Goal: Information Seeking & Learning: Learn about a topic

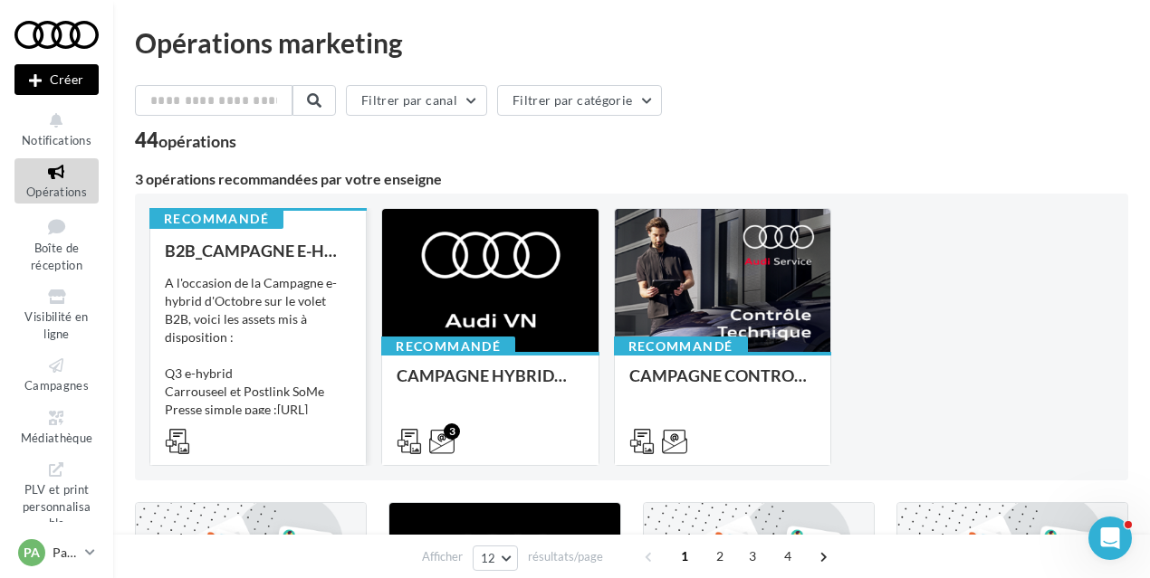
click at [274, 292] on div "A l'occasion de la Campagne e-hybrid d'Octobre sur le volet B2B, voici les asse…" at bounding box center [258, 364] width 186 height 181
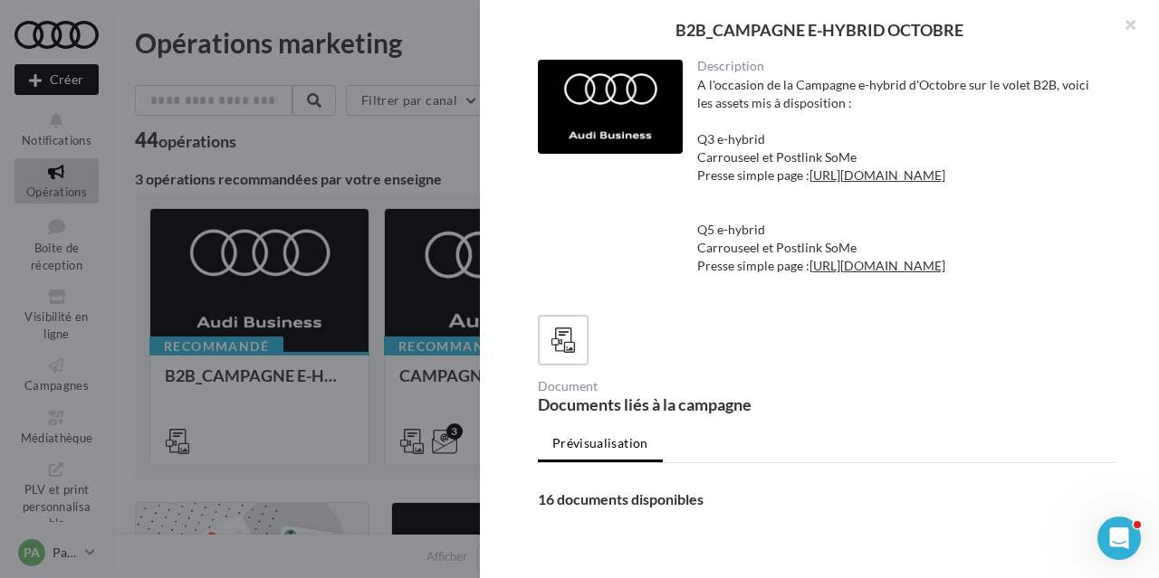
drag, startPoint x: 876, startPoint y: 300, endPoint x: 688, endPoint y: 285, distance: 188.9
click at [688, 285] on div "Description A l'occasion de la Campagne e-hybrid d'Octobre sur le volet B2B, vo…" at bounding box center [900, 180] width 434 height 241
click at [856, 273] on link "https://audi.get-it-solutions.com/accueil/11211-.html?adtoken=f662818b11402c7d2…" at bounding box center [877, 265] width 136 height 15
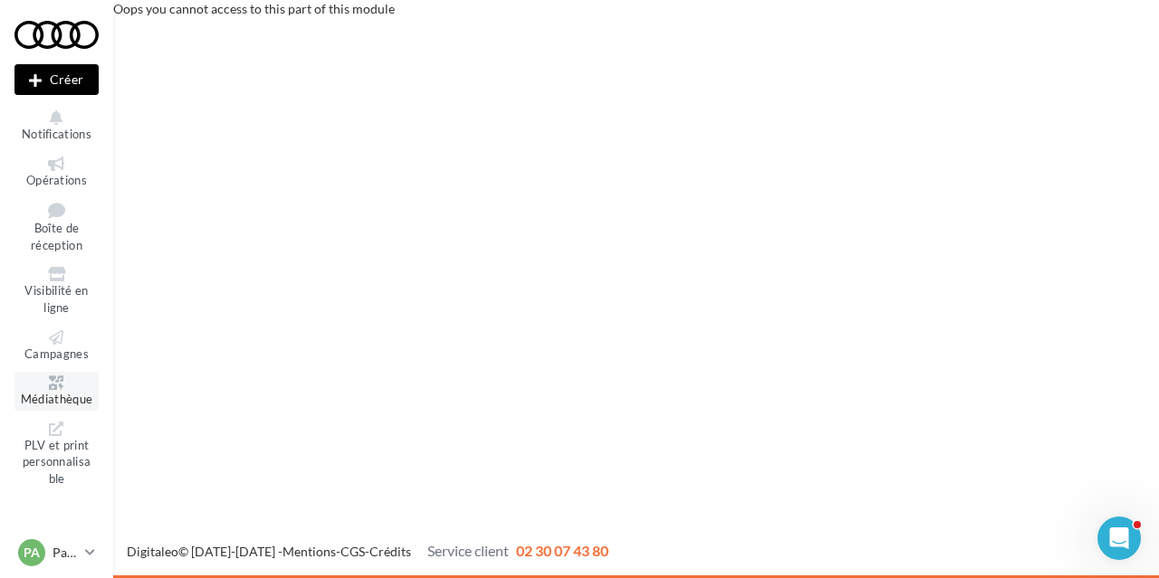
click at [92, 387] on icon at bounding box center [56, 383] width 73 height 14
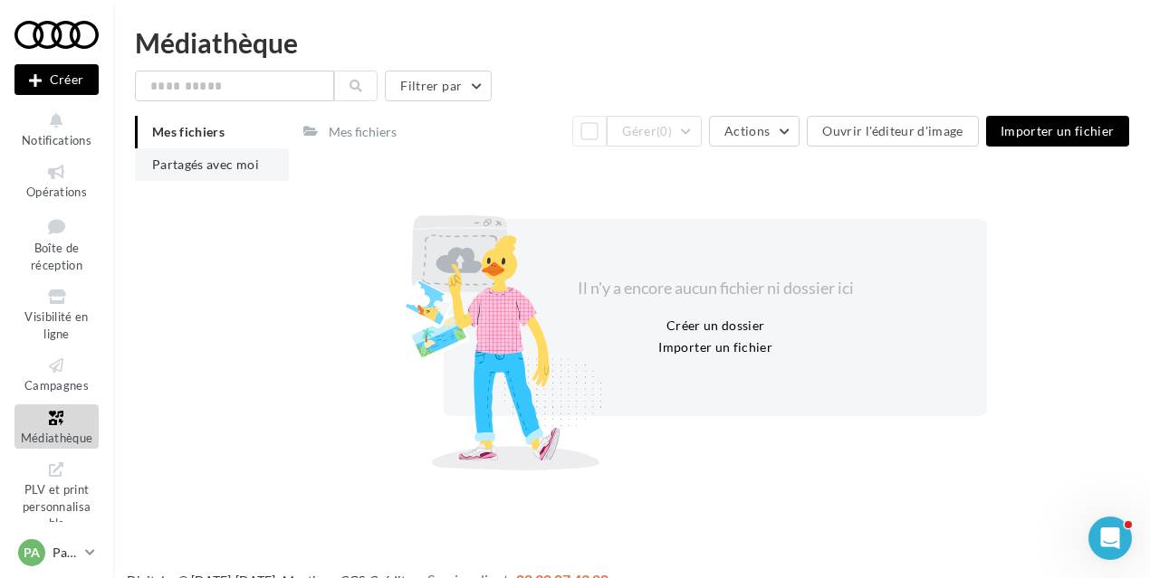
click at [235, 173] on li "Partagés avec moi" at bounding box center [212, 164] width 154 height 33
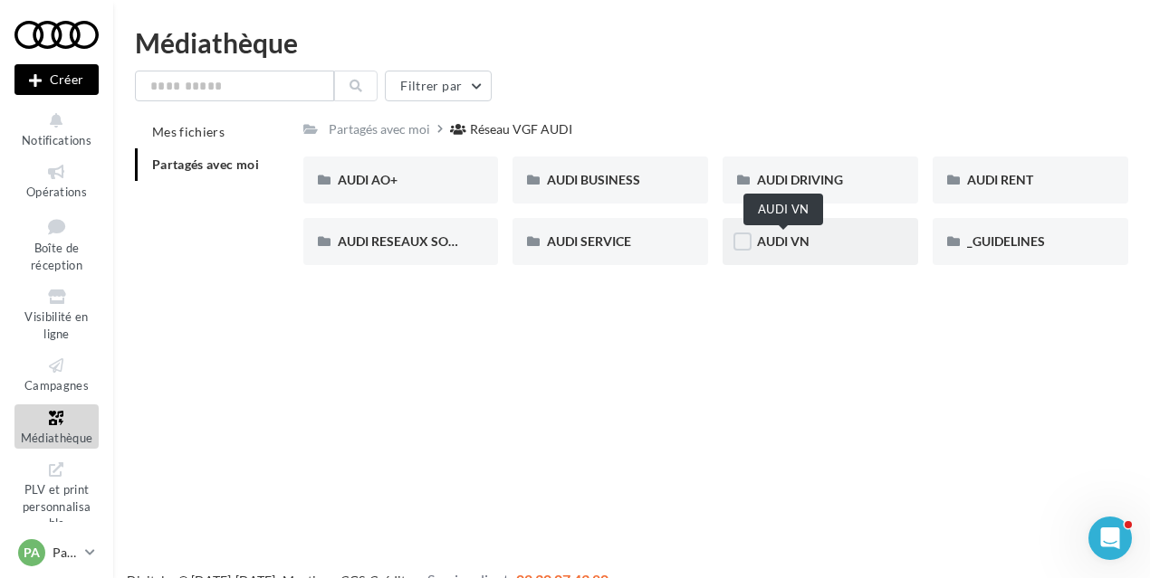
click at [800, 249] on span "AUDI VN" at bounding box center [783, 241] width 53 height 15
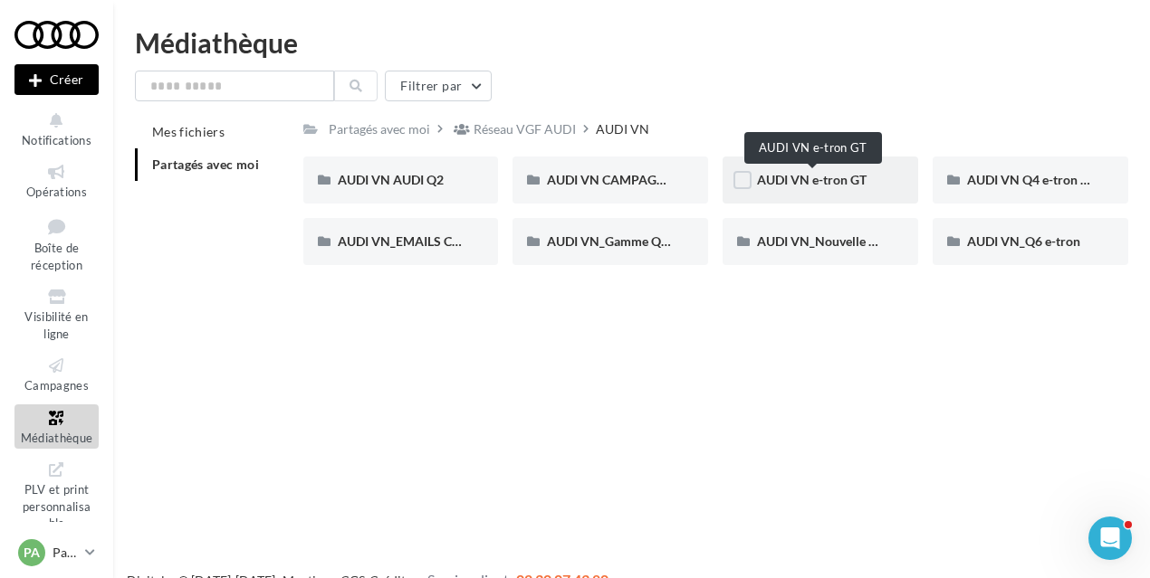
click at [829, 177] on span "AUDI VN e-tron GT" at bounding box center [812, 179] width 110 height 15
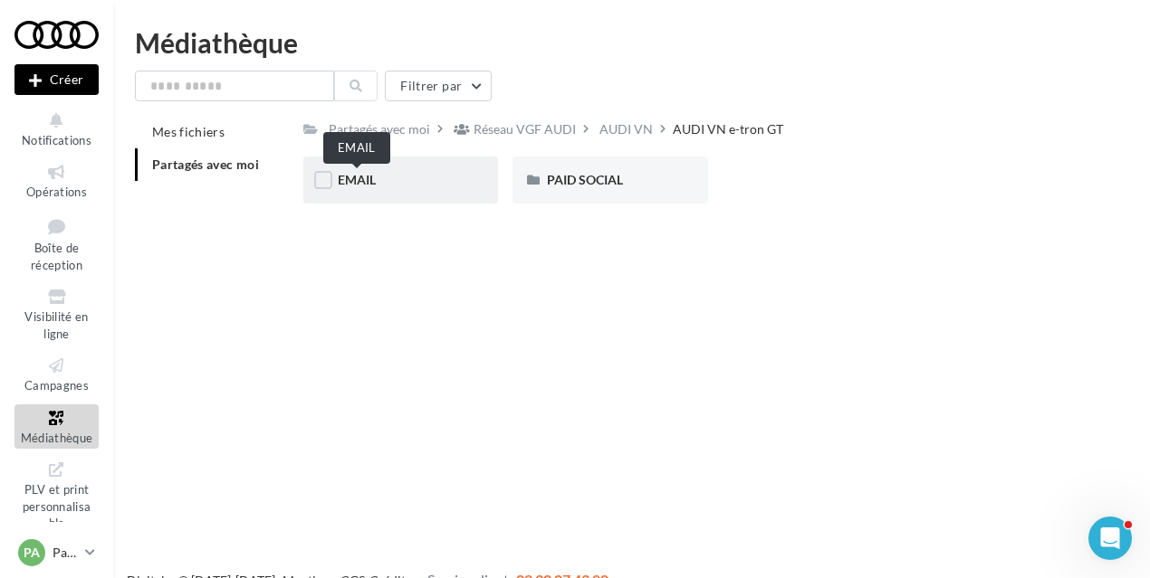
click at [360, 182] on span "EMAIL" at bounding box center [357, 179] width 38 height 15
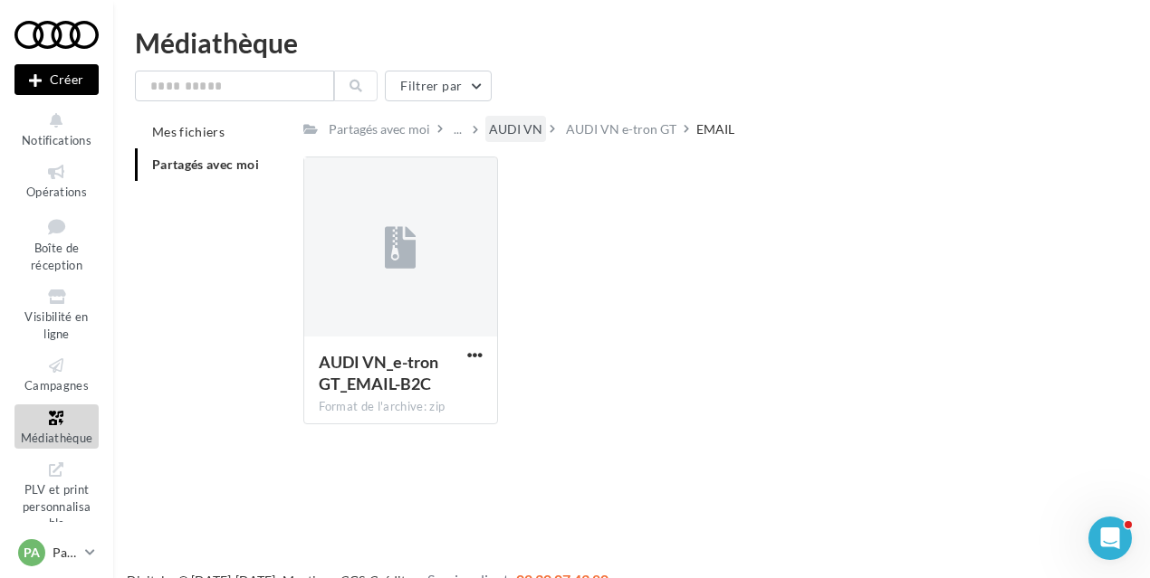
click at [521, 132] on div "AUDI VN" at bounding box center [515, 129] width 53 height 18
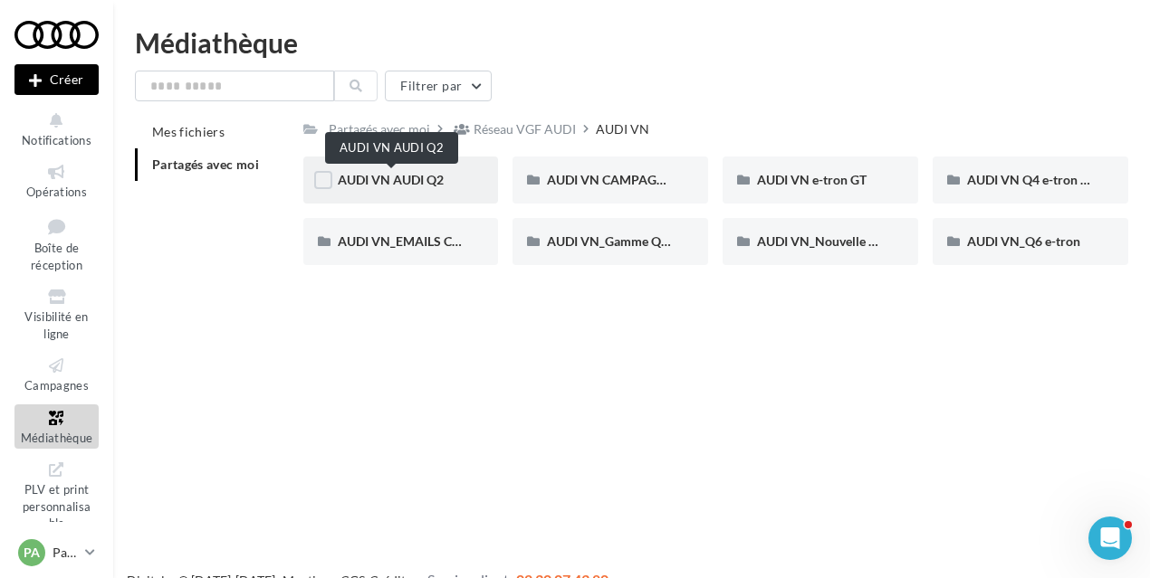
click at [419, 186] on span "AUDI VN AUDI Q2" at bounding box center [391, 179] width 106 height 15
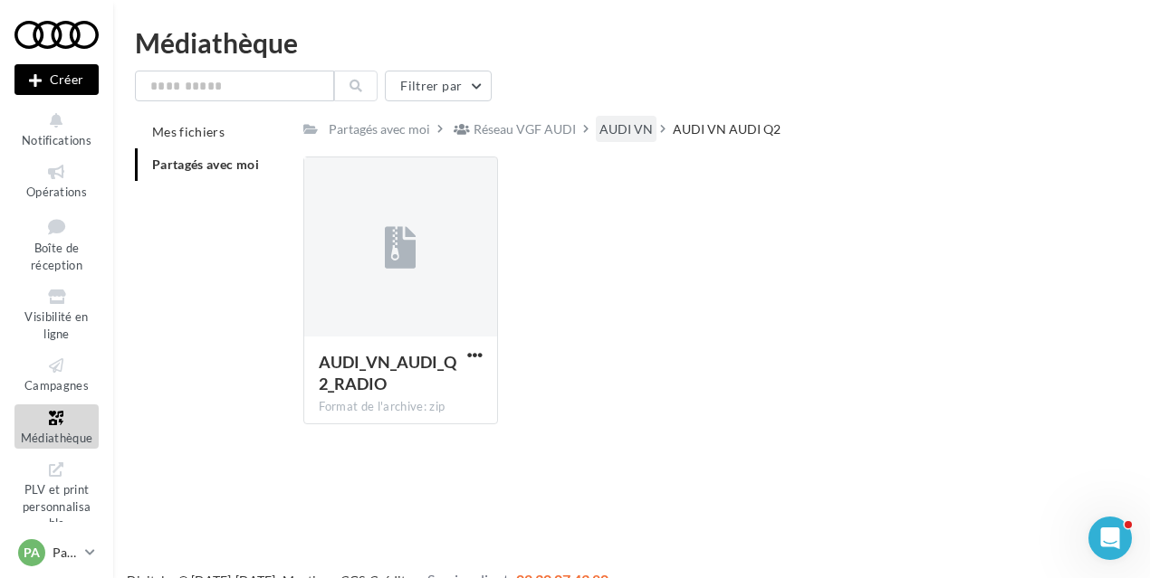
click at [616, 135] on div "AUDI VN" at bounding box center [625, 129] width 53 height 18
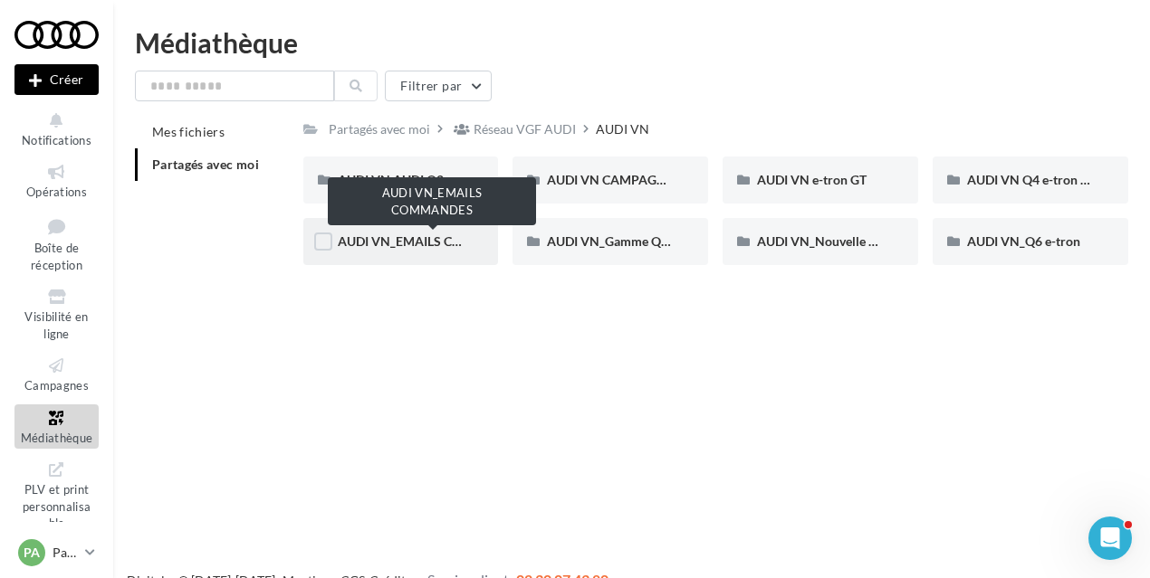
click at [423, 242] on span "AUDI VN_EMAILS COMMANDES" at bounding box center [433, 241] width 190 height 15
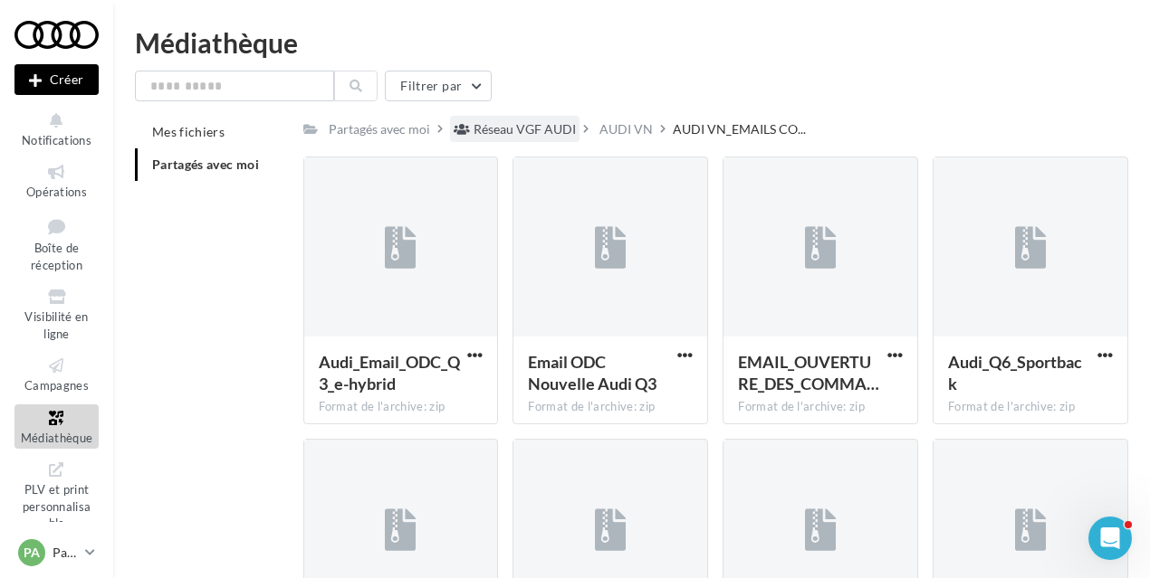
click at [500, 133] on div "Réseau VGF AUDI" at bounding box center [524, 129] width 102 height 18
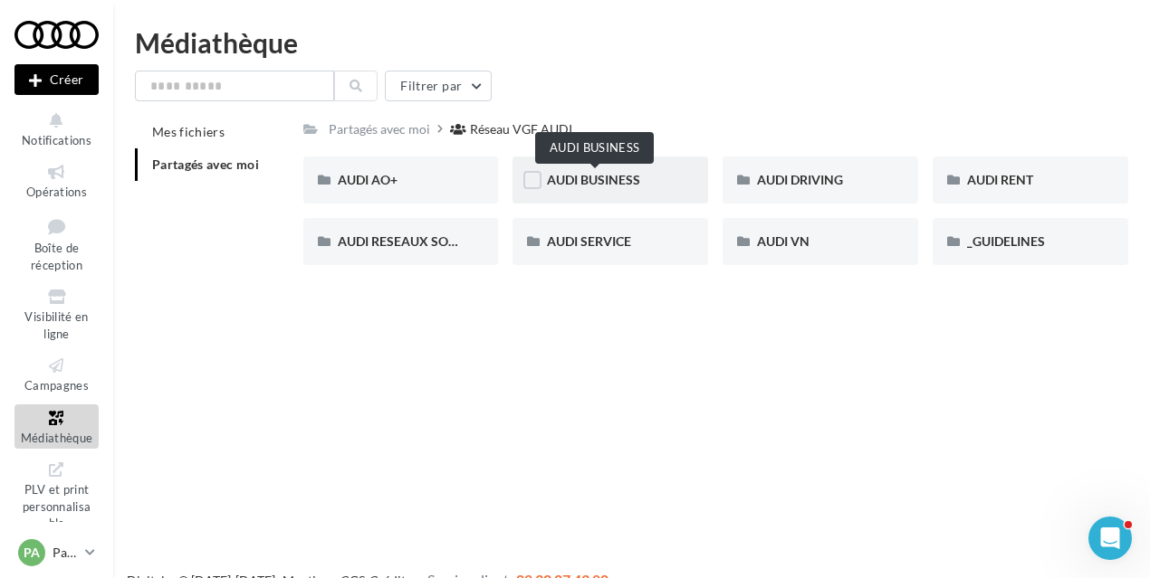
click at [612, 173] on span "AUDI BUSINESS" at bounding box center [593, 179] width 93 height 15
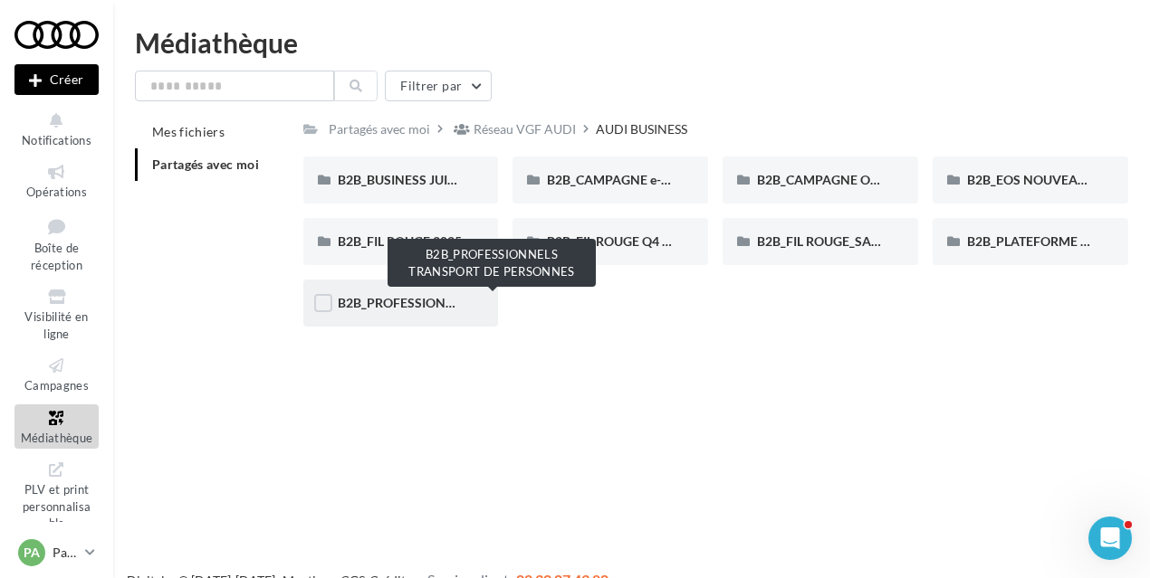
click at [413, 299] on span "B2B_PROFESSIONNELS TRANSPORT DE PERSONNES" at bounding box center [494, 302] width 313 height 15
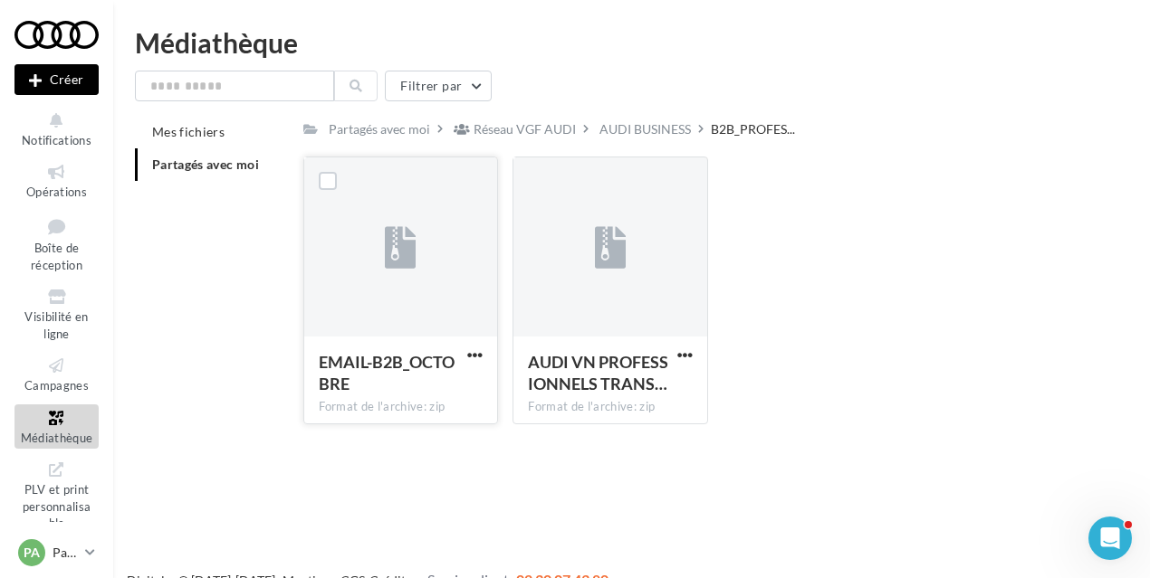
click at [434, 363] on span "EMAIL-B2B_OCTOBRE" at bounding box center [387, 373] width 136 height 42
click at [534, 129] on div "Réseau VGF AUDI" at bounding box center [524, 129] width 102 height 18
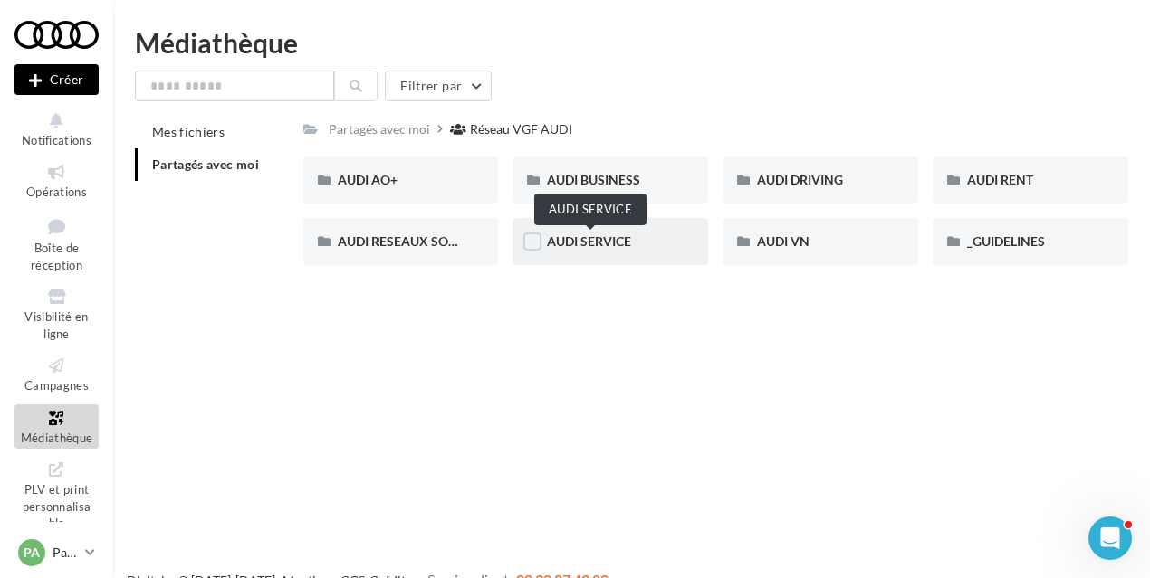
click at [626, 236] on span "AUDI SERVICE" at bounding box center [589, 241] width 84 height 15
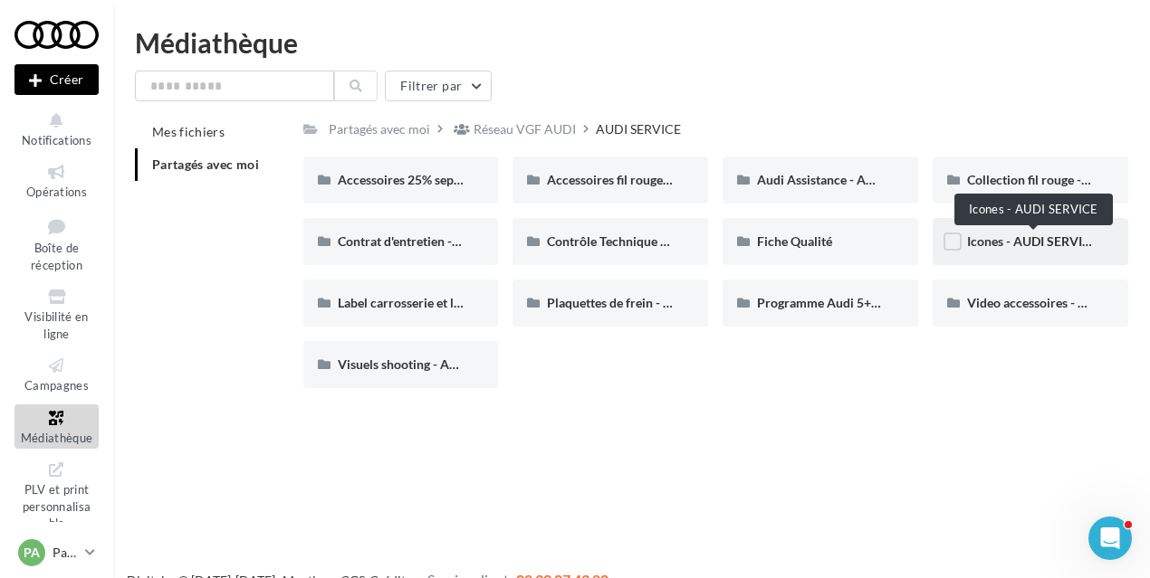
click at [1011, 243] on span "Icones - AUDI SERVICE" at bounding box center [1032, 241] width 130 height 15
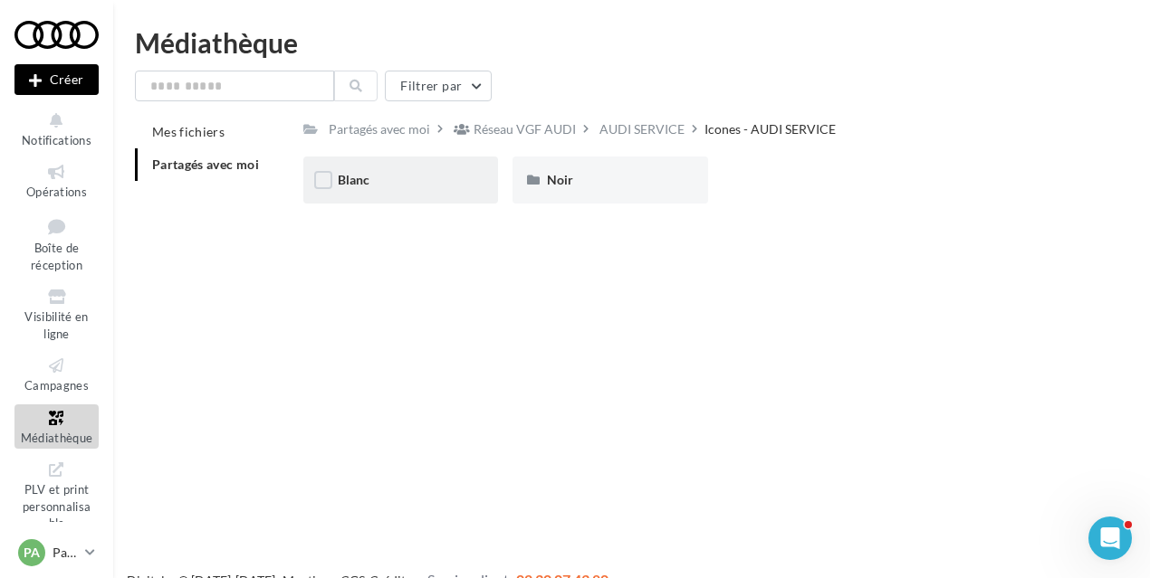
drag, startPoint x: 1011, startPoint y: 243, endPoint x: 413, endPoint y: 166, distance: 603.3
click at [413, 166] on div "Nouvelle campagne Créer Notifications Opérations Boîte de réception Visibilité …" at bounding box center [575, 318] width 1150 height 578
click at [601, 269] on div "Nouvelle campagne Créer Notifications Opérations Boîte de réception Visibilité …" at bounding box center [575, 318] width 1150 height 578
click at [574, 187] on div "Noir" at bounding box center [610, 180] width 127 height 18
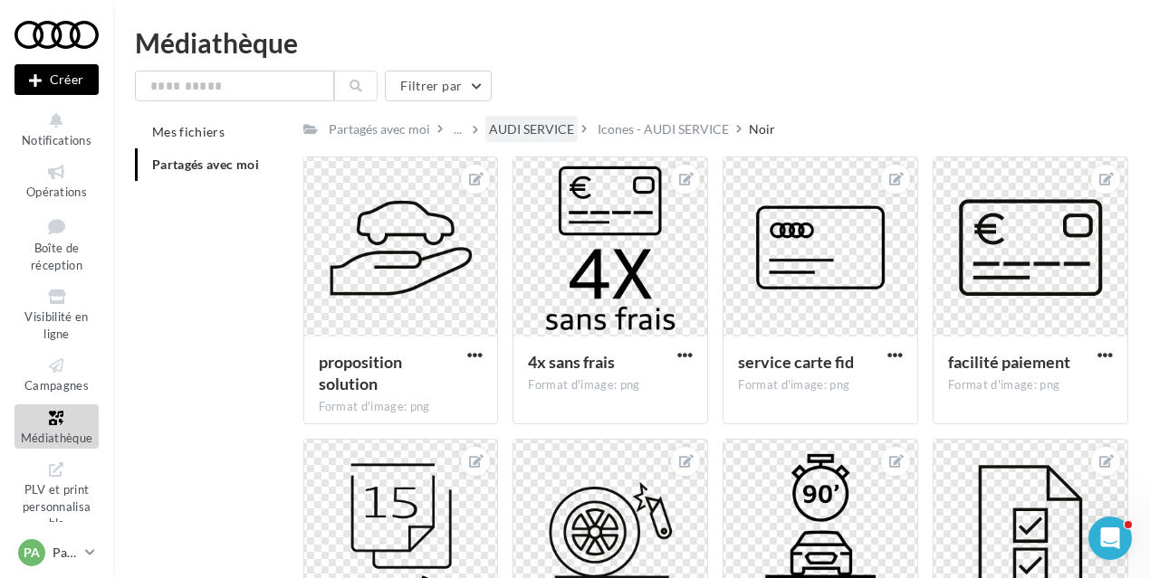
click at [562, 122] on div "AUDI SERVICE" at bounding box center [531, 129] width 85 height 18
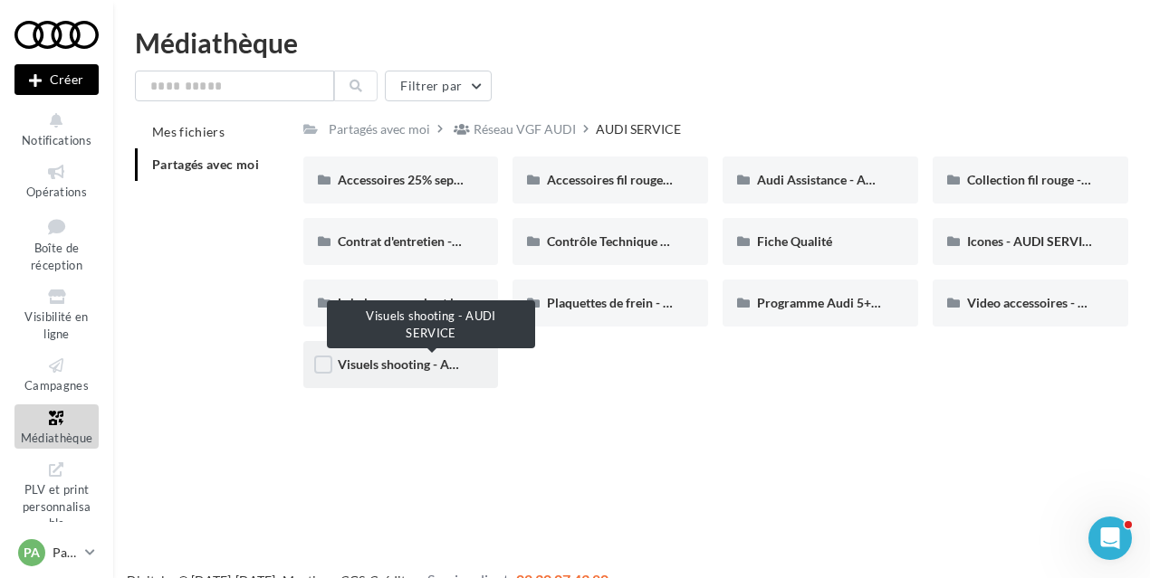
click at [387, 359] on span "Visuels shooting - AUDI SERVICE" at bounding box center [431, 364] width 186 height 15
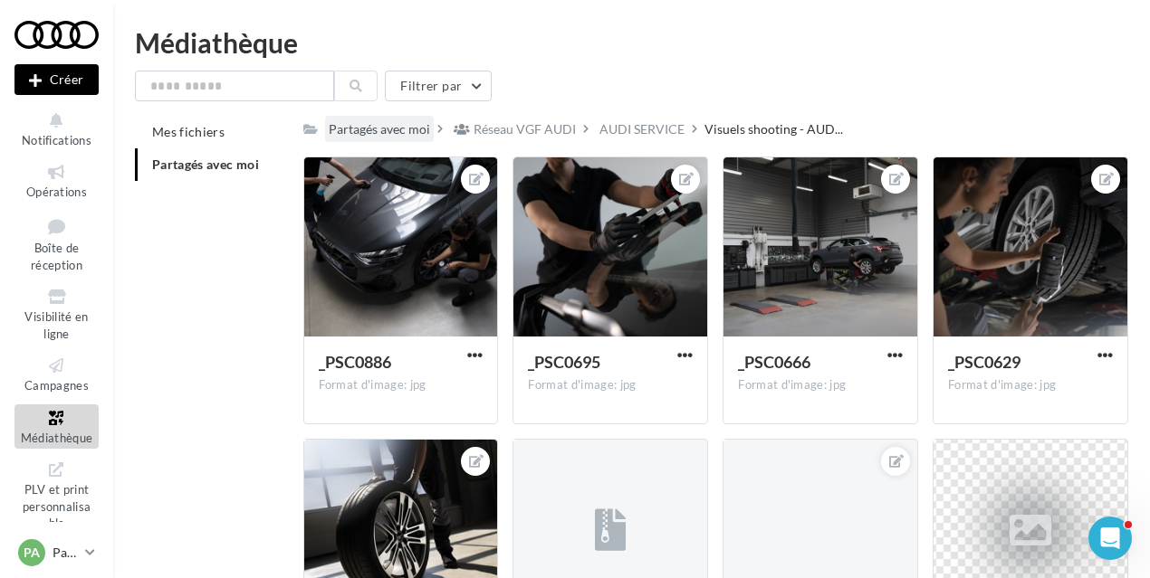
click at [406, 131] on div "Partagés avec moi" at bounding box center [379, 129] width 101 height 18
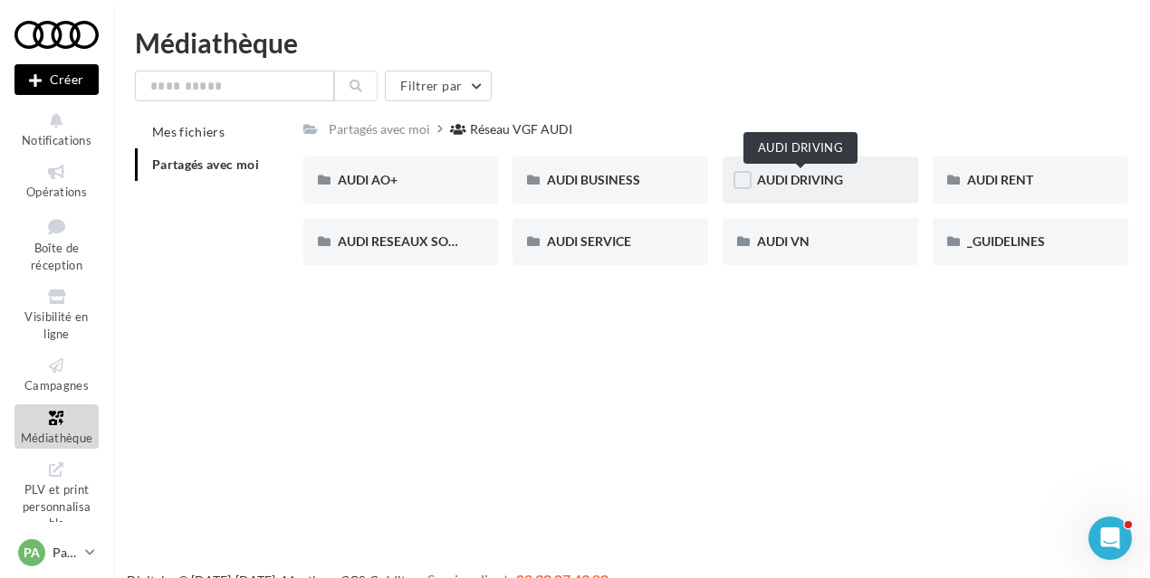
click at [829, 179] on span "AUDI DRIVING" at bounding box center [800, 179] width 86 height 15
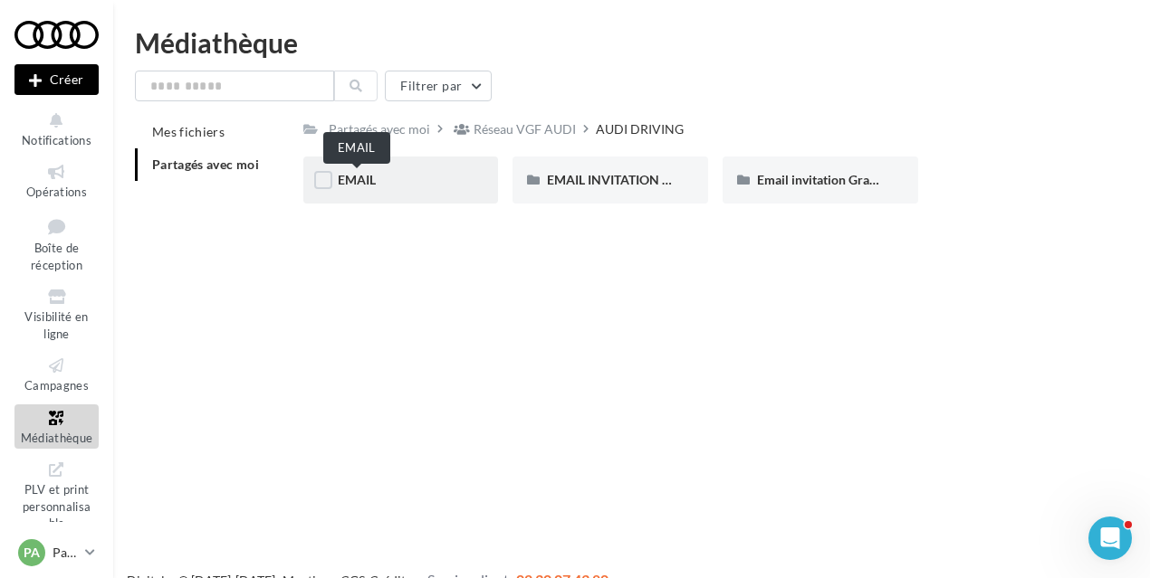
click at [357, 184] on span "EMAIL" at bounding box center [357, 179] width 38 height 15
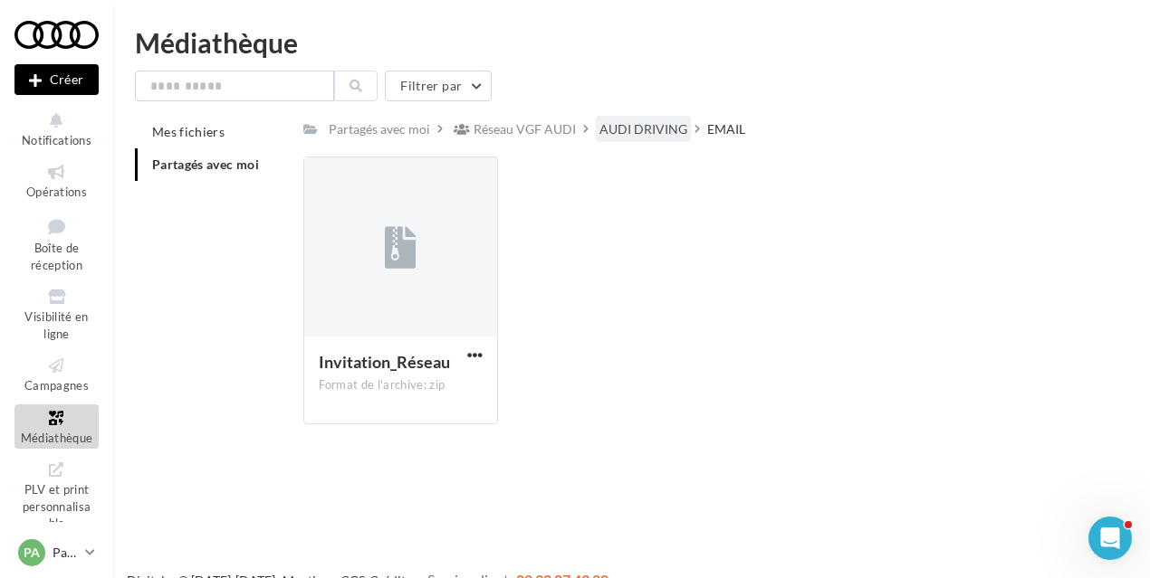
click at [674, 128] on div "AUDI DRIVING" at bounding box center [643, 129] width 88 height 18
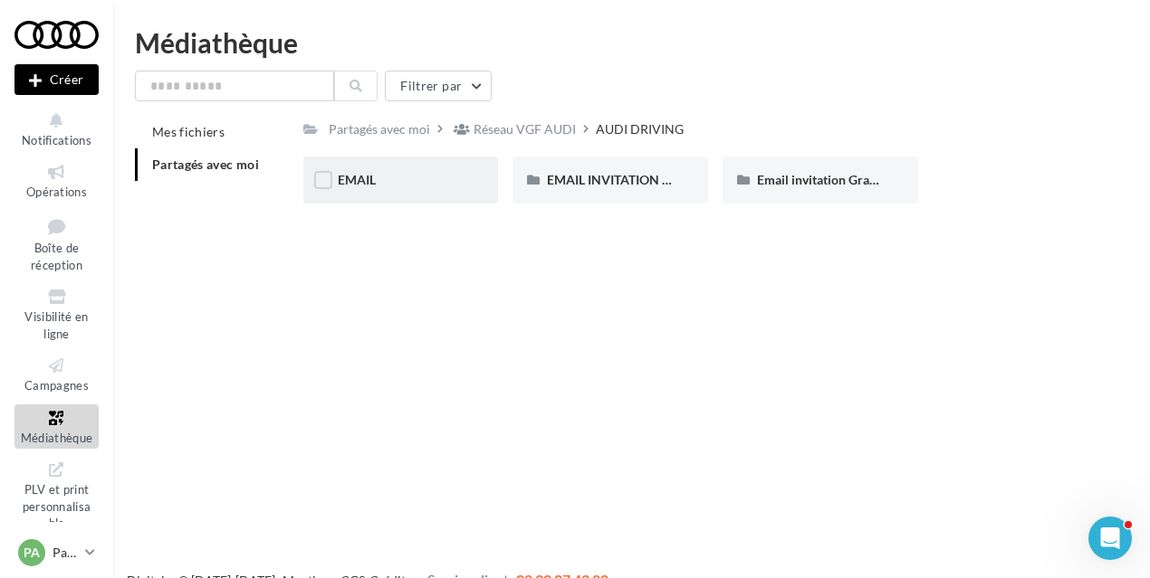
click at [366, 169] on div "EMAIL" at bounding box center [401, 180] width 196 height 47
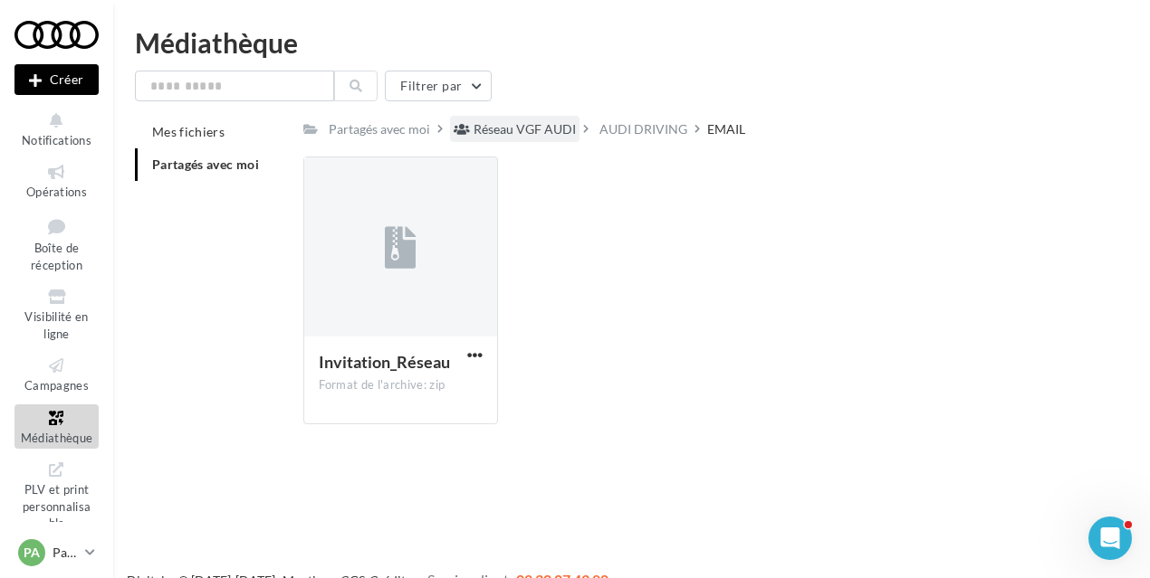
click at [506, 129] on div "Réseau VGF AUDI" at bounding box center [524, 129] width 102 height 18
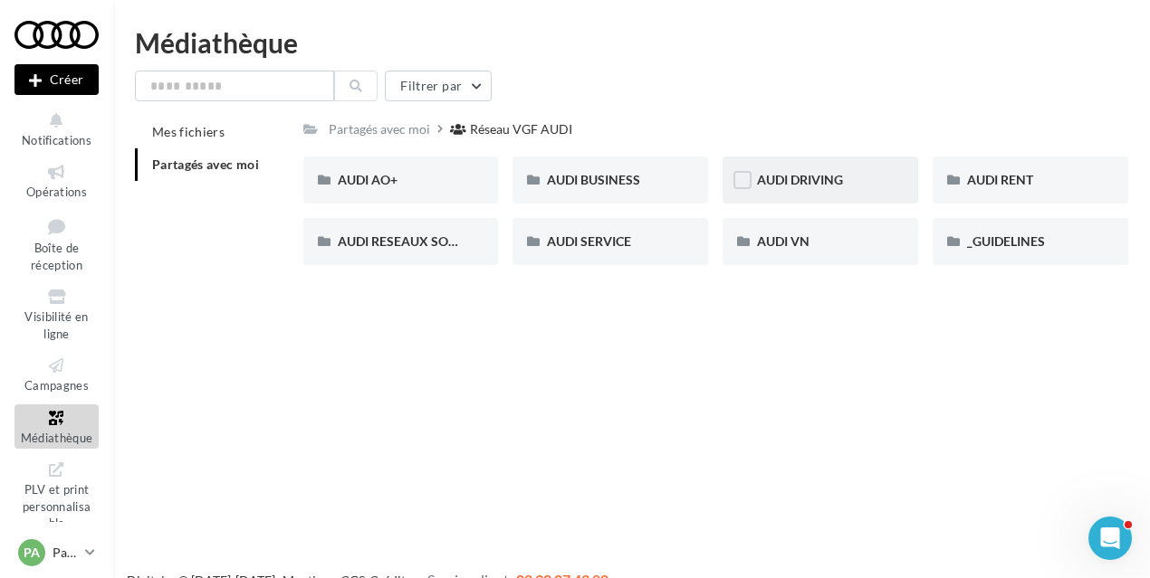
click at [820, 160] on div "AUDI DRIVING" at bounding box center [820, 180] width 196 height 47
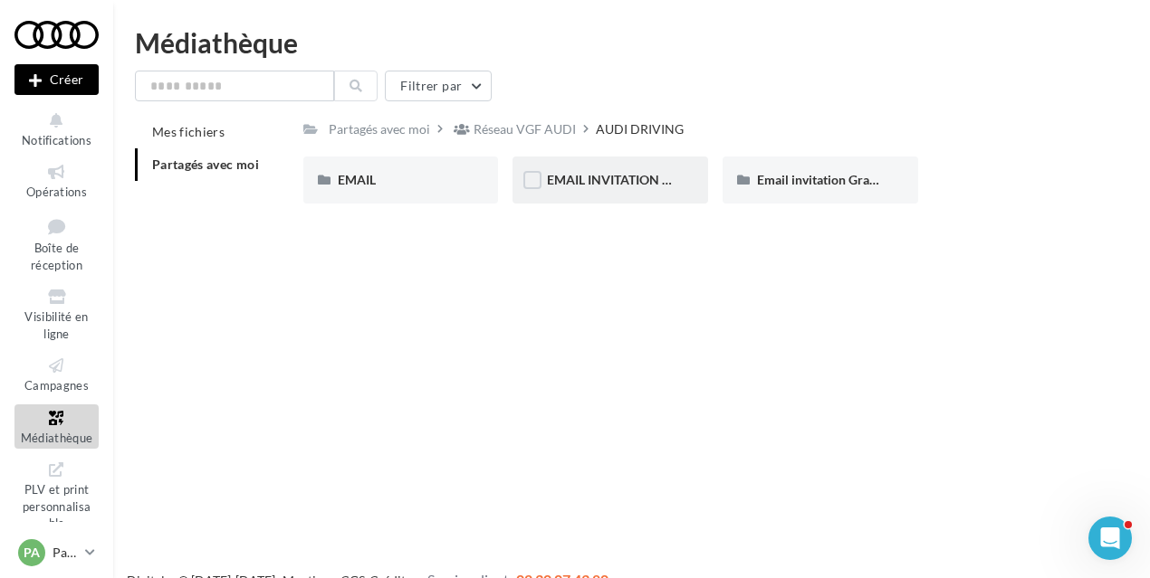
click at [607, 187] on span "EMAIL INVITATION ATELIER AUDI" at bounding box center [645, 179] width 196 height 15
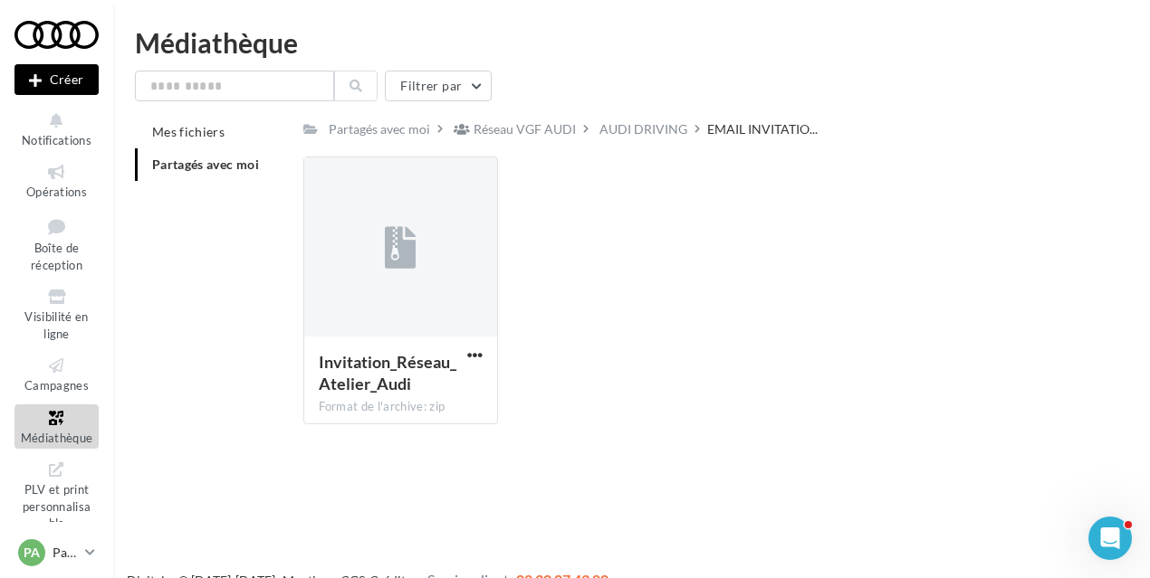
click at [639, 143] on div "Partagés avec moi Réseau VGF AUDI AUDI DRIVING EMAIL INVITATIO... Rs Partagé pa…" at bounding box center [716, 277] width 826 height 323
click at [637, 129] on div "AUDI DRIVING" at bounding box center [643, 129] width 88 height 18
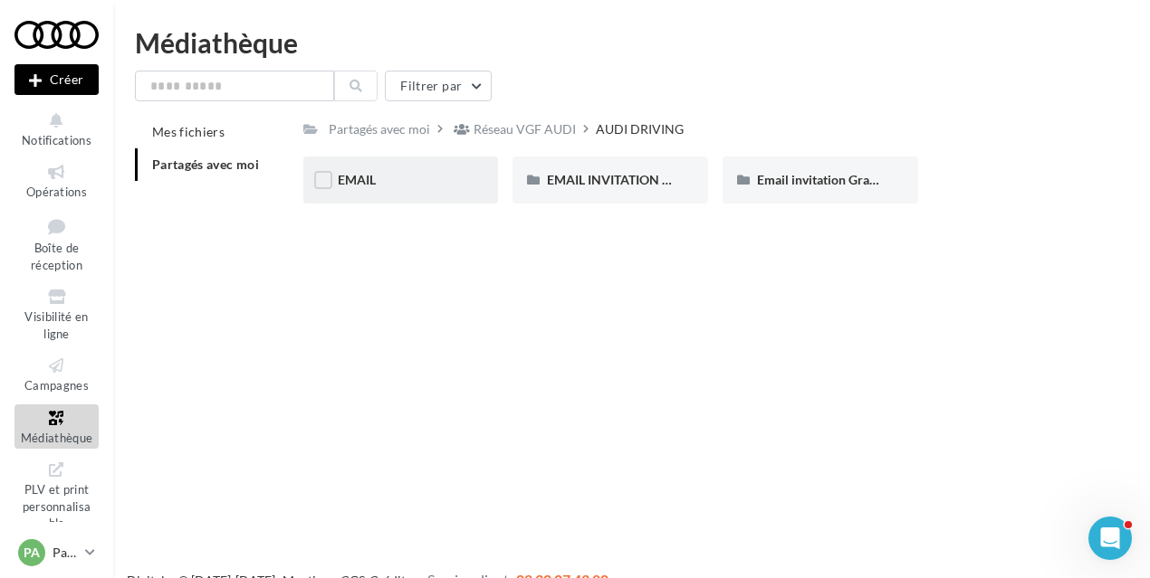
click at [395, 189] on div "EMAIL" at bounding box center [401, 180] width 127 height 18
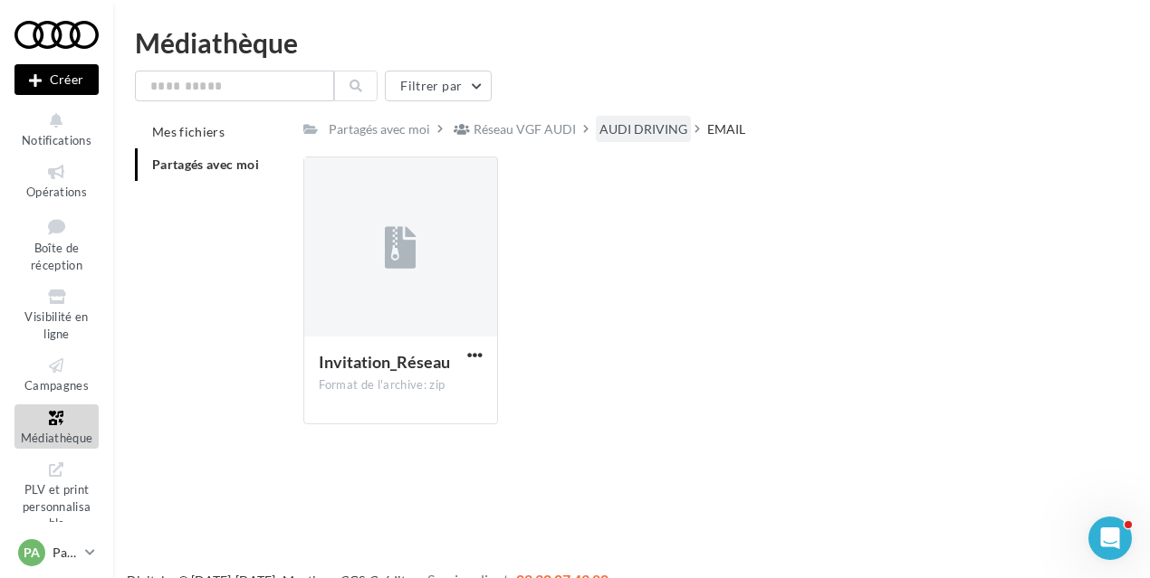
click at [602, 119] on div "AUDI DRIVING" at bounding box center [643, 129] width 95 height 26
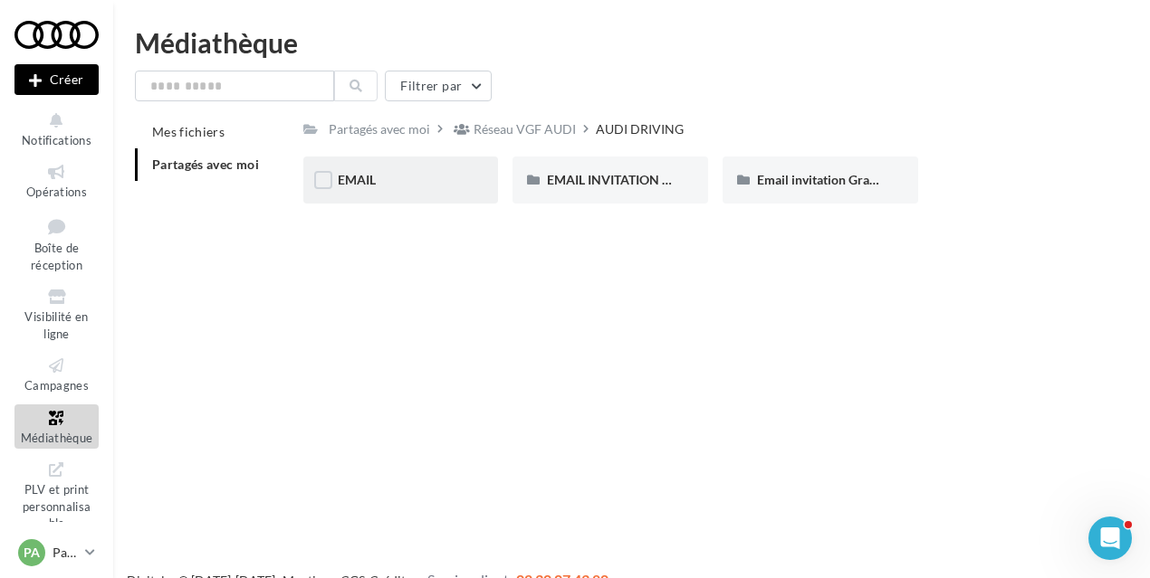
click at [404, 182] on div "EMAIL" at bounding box center [401, 180] width 127 height 18
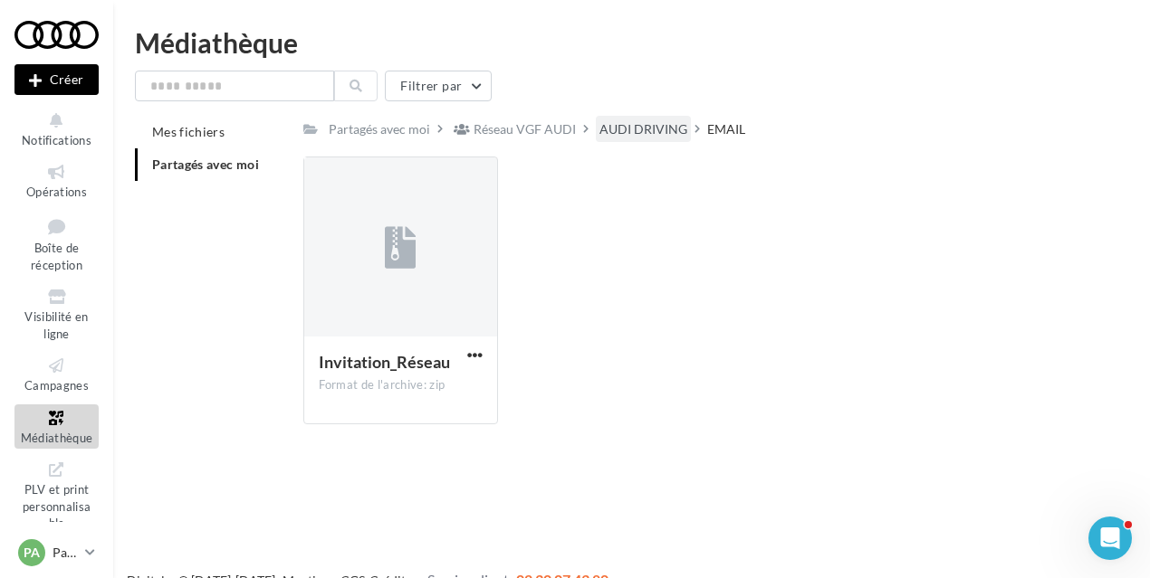
click at [642, 137] on div "AUDI DRIVING" at bounding box center [643, 129] width 88 height 18
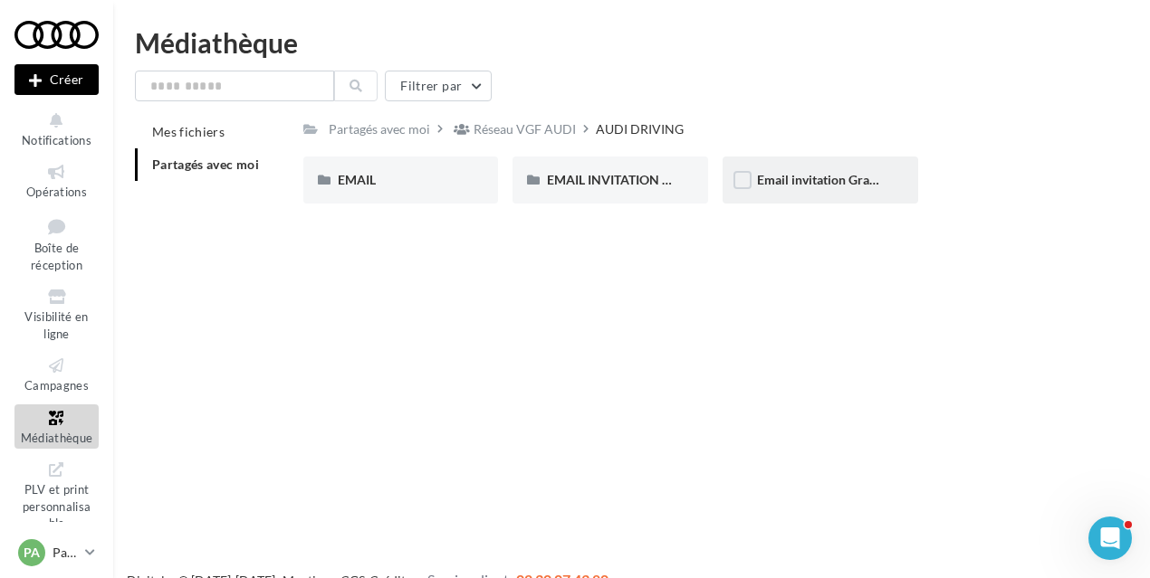
click at [856, 171] on div "Email invitation Grand Prix Audi" at bounding box center [820, 180] width 127 height 18
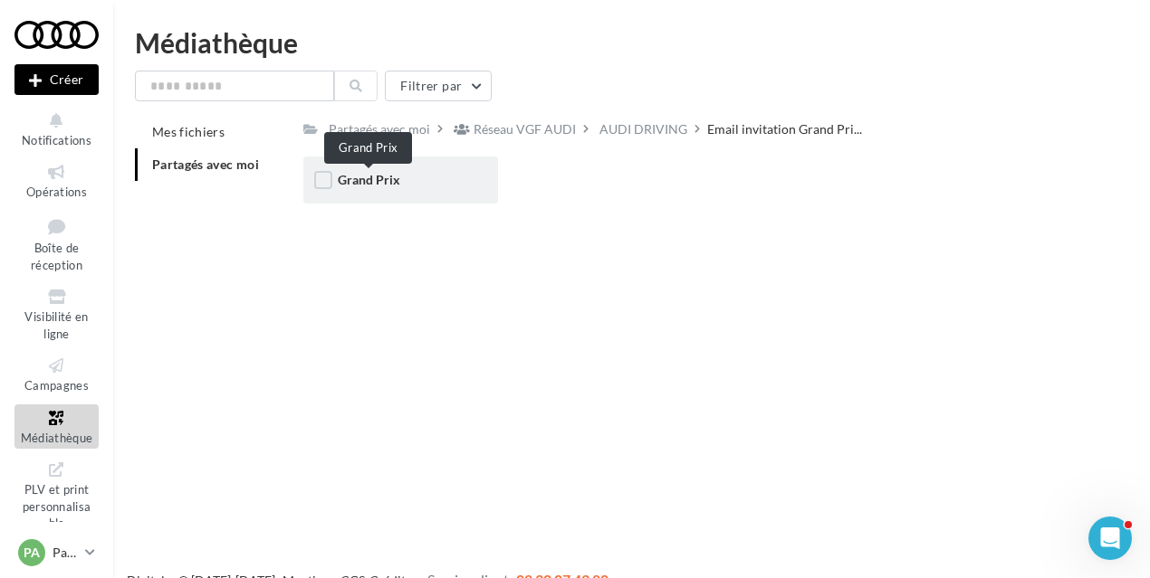
click at [373, 185] on span "Grand Prix" at bounding box center [369, 179] width 62 height 15
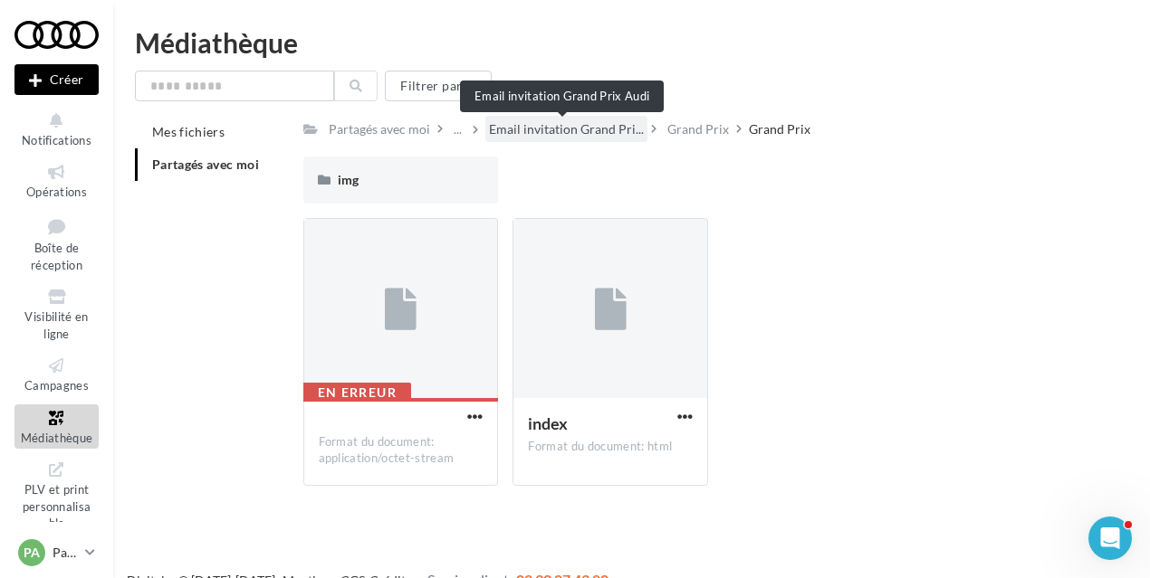
click at [614, 132] on span "Email invitation Grand Pri..." at bounding box center [566, 129] width 155 height 18
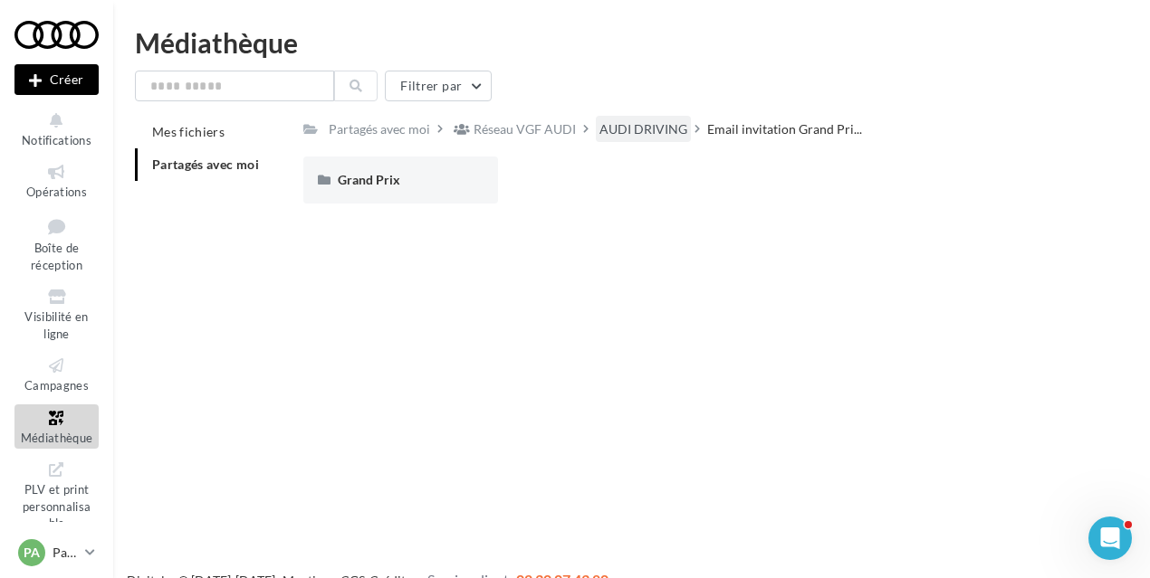
click at [636, 134] on div "AUDI DRIVING" at bounding box center [643, 129] width 88 height 18
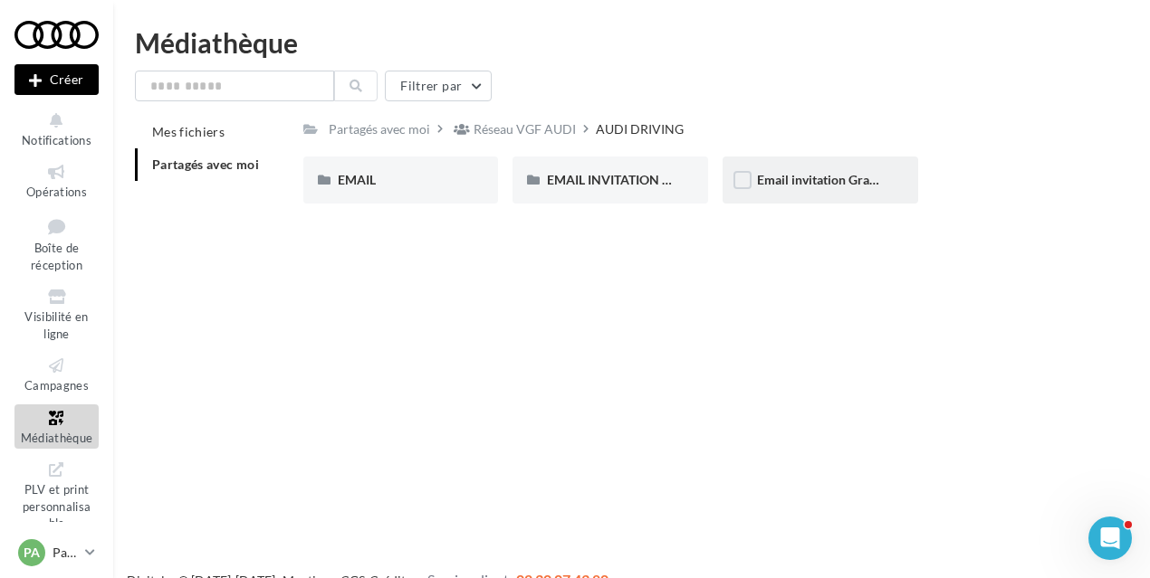
click at [812, 196] on div "Email invitation Grand Prix Audi" at bounding box center [820, 180] width 196 height 47
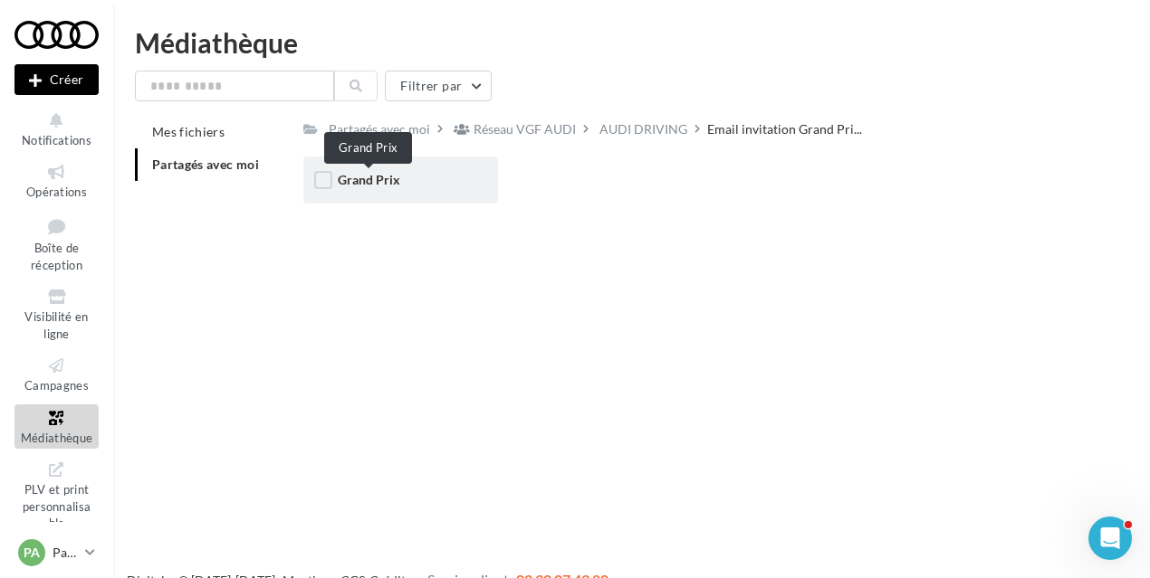
click at [378, 182] on span "Grand Prix" at bounding box center [369, 179] width 62 height 15
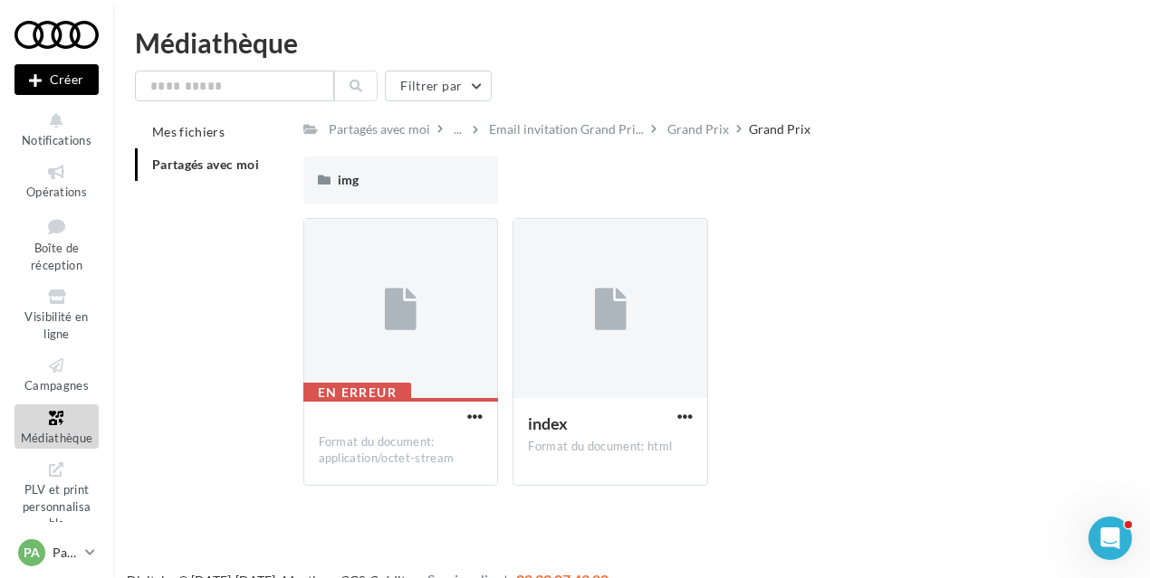
click at [378, 182] on div "img" at bounding box center [401, 180] width 127 height 18
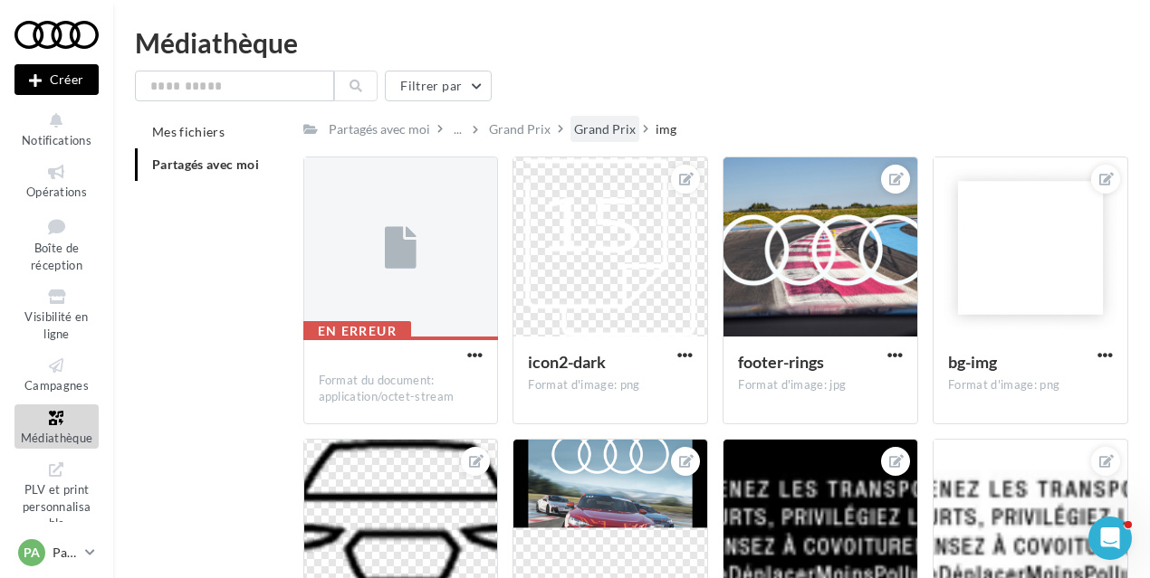
click at [588, 128] on div "Grand Prix" at bounding box center [605, 129] width 62 height 18
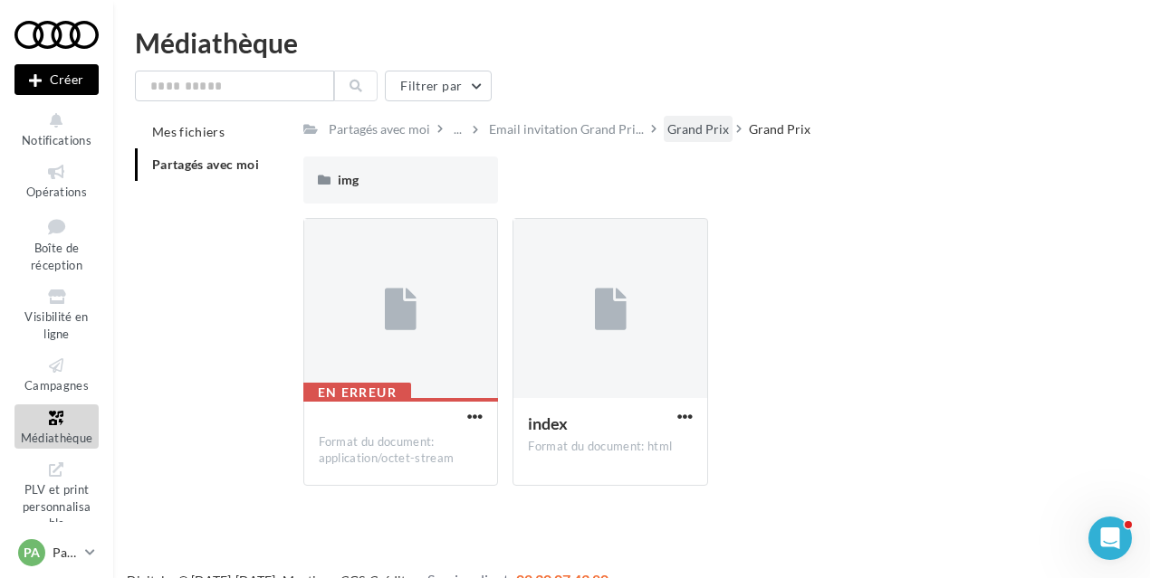
click at [670, 127] on div "Grand Prix" at bounding box center [698, 129] width 62 height 18
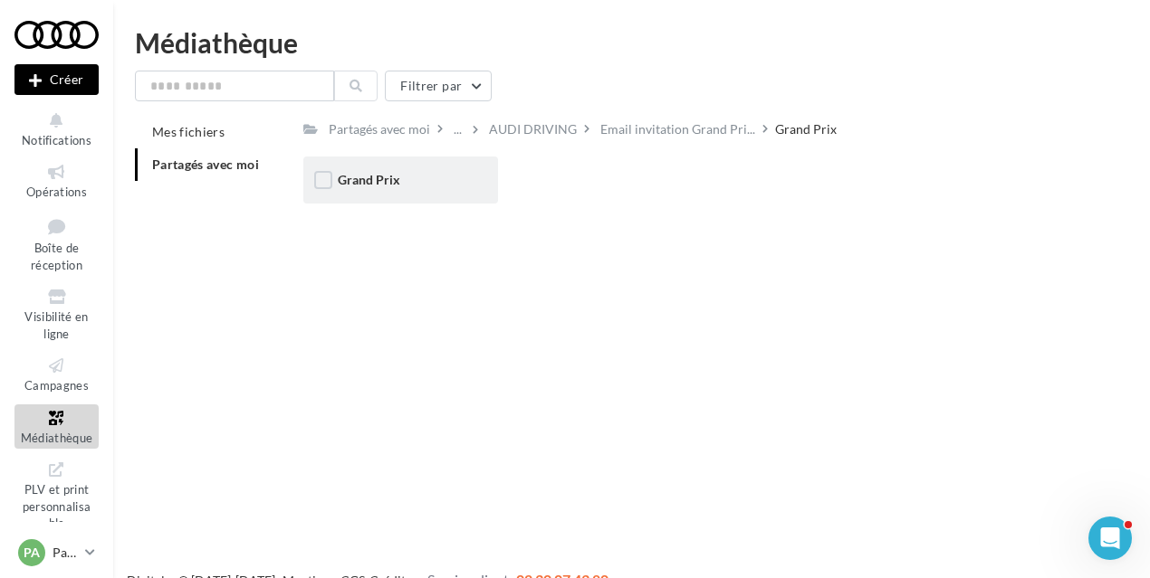
click at [413, 191] on div "Grand Prix" at bounding box center [401, 180] width 196 height 47
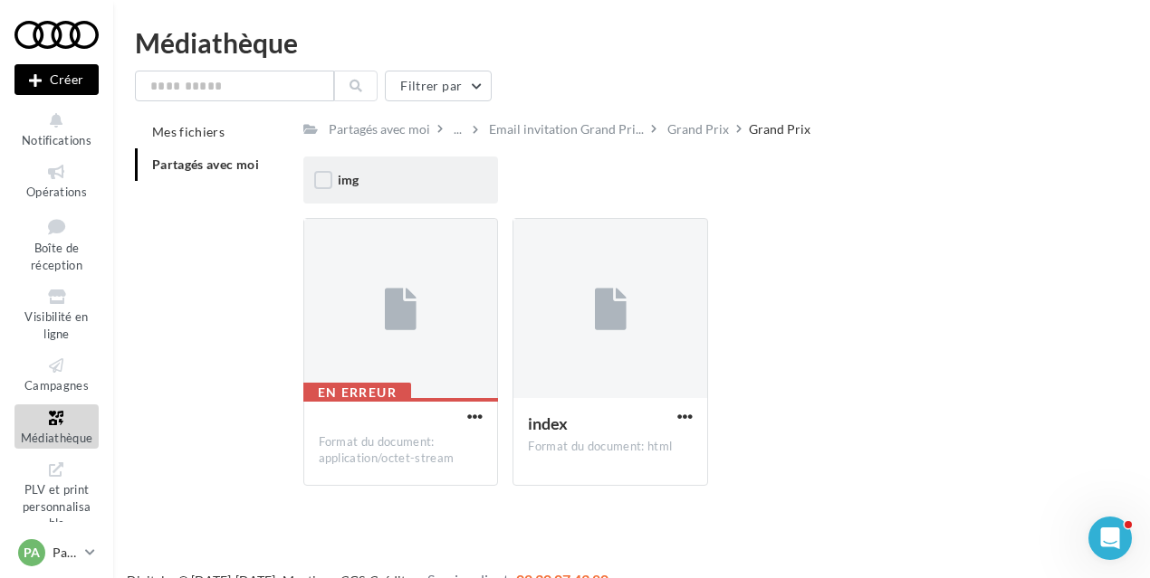
click at [409, 202] on div "img" at bounding box center [401, 180] width 196 height 47
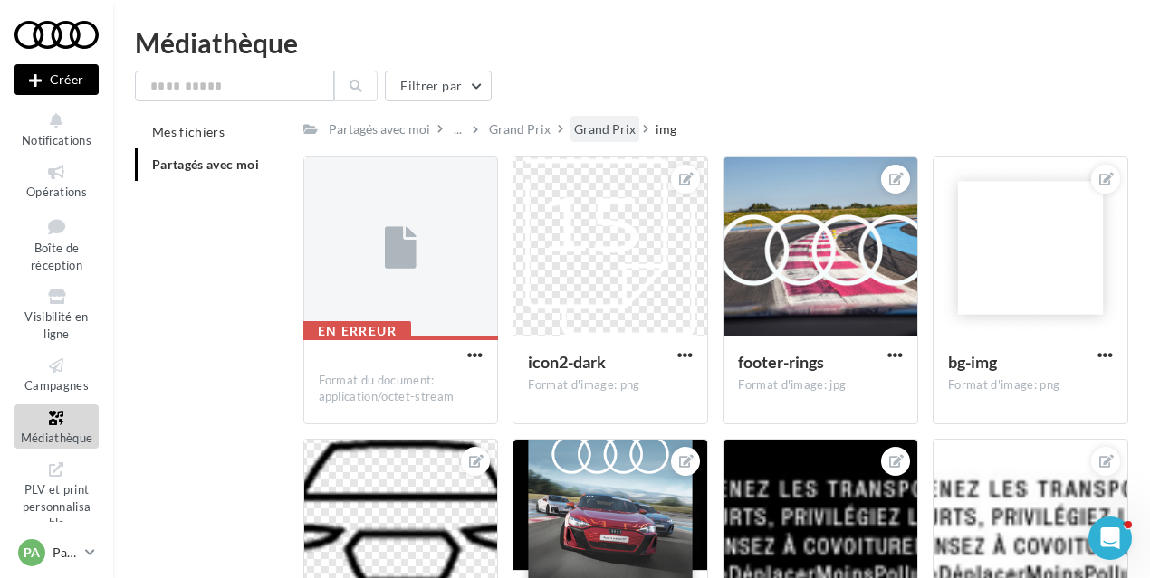
click at [602, 128] on div "Grand Prix" at bounding box center [605, 129] width 62 height 18
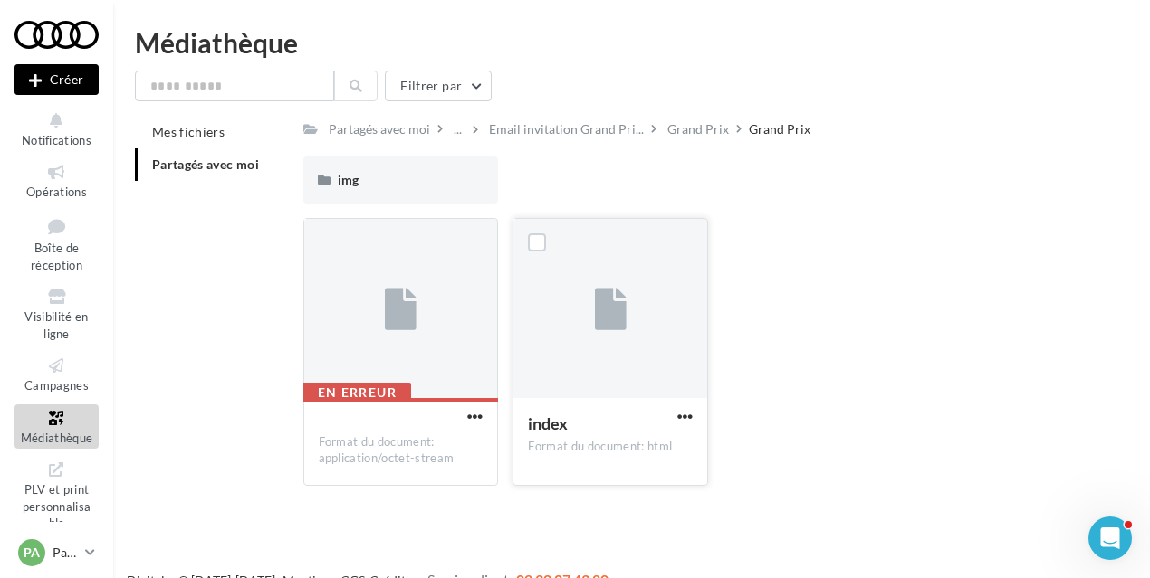
click at [590, 303] on div at bounding box center [610, 309] width 194 height 181
click at [543, 144] on div "Partagés avec moi ... Email invitation Grand Pri... Grand Prix Grand Prix Rs Pa…" at bounding box center [716, 308] width 826 height 385
click at [543, 139] on span "Email invitation Grand Pri..." at bounding box center [566, 129] width 155 height 18
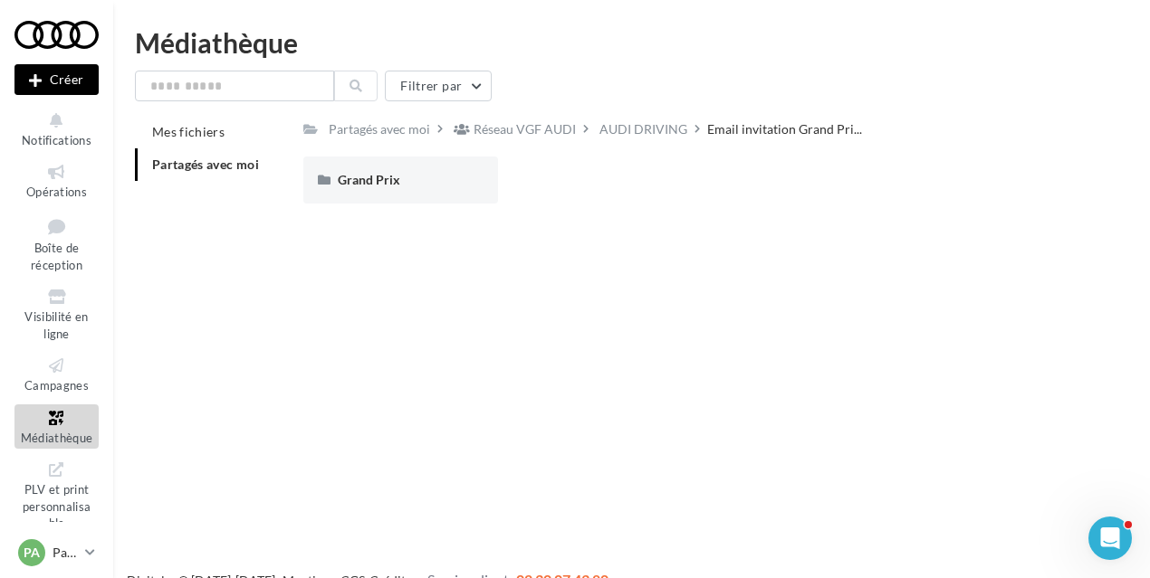
click at [372, 206] on div "Grand Prix Grand Prix" at bounding box center [723, 188] width 840 height 62
click at [604, 137] on div "AUDI DRIVING" at bounding box center [643, 129] width 88 height 18
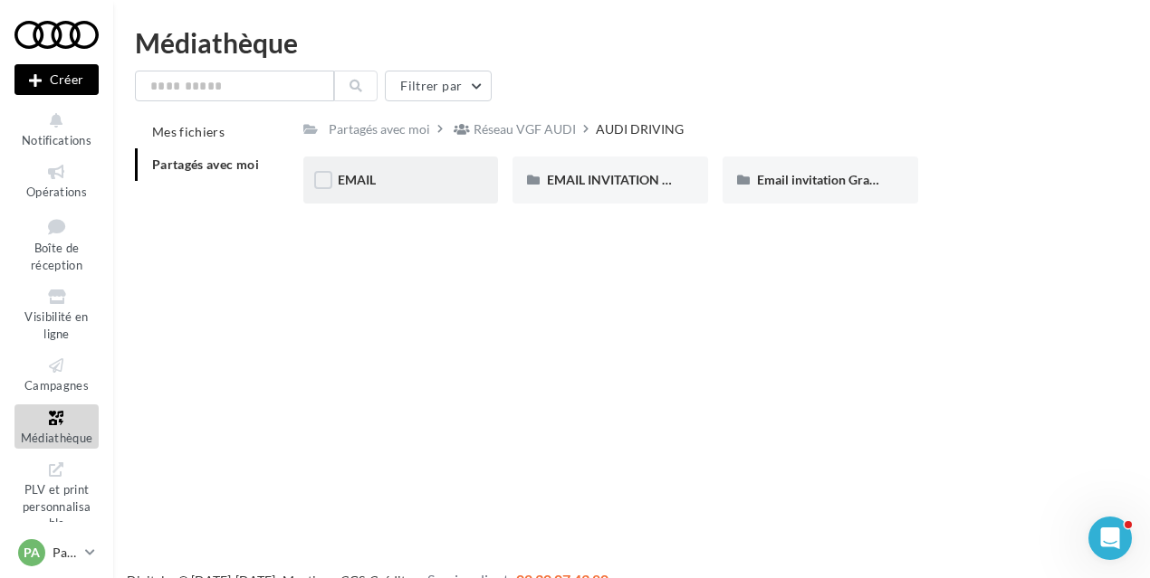
click at [408, 189] on div "EMAIL" at bounding box center [401, 180] width 127 height 18
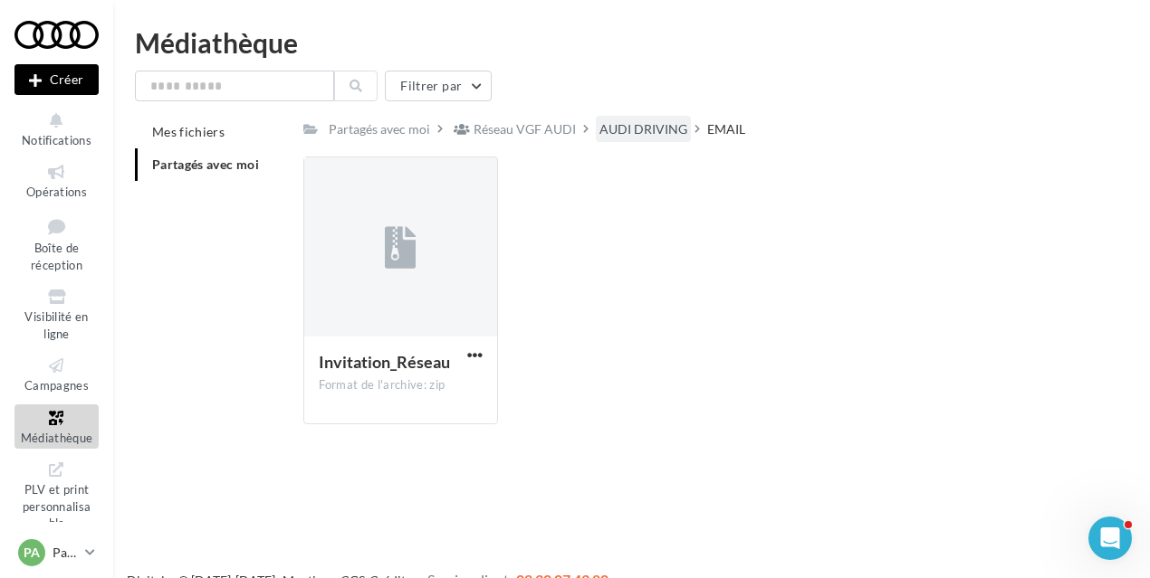
click at [677, 117] on div "AUDI DRIVING" at bounding box center [643, 129] width 95 height 26
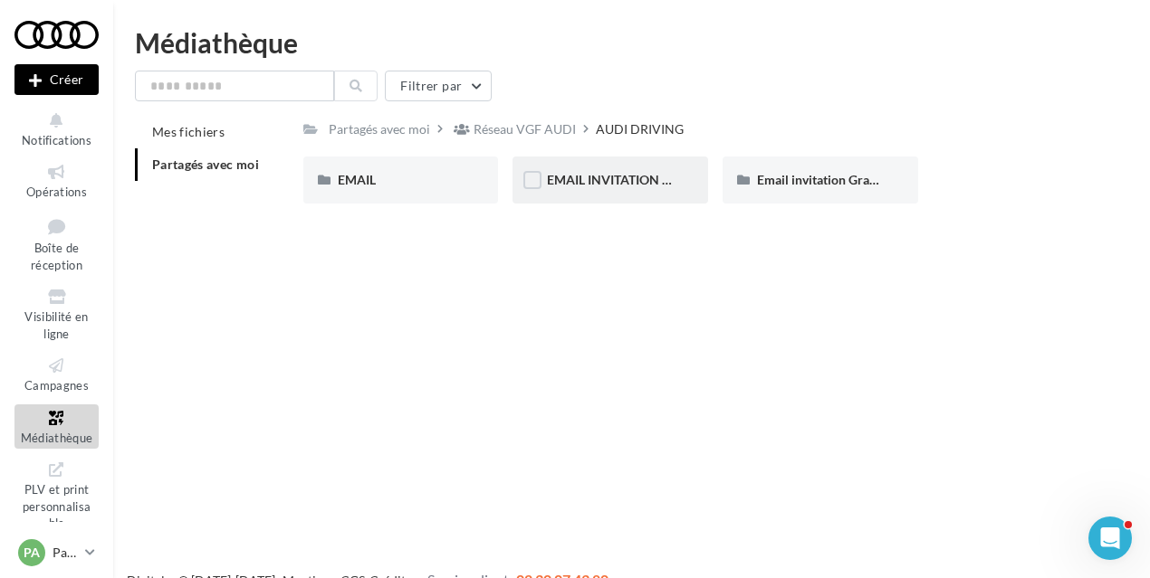
click at [615, 185] on span "EMAIL INVITATION ATELIER AUDI" at bounding box center [645, 179] width 196 height 15
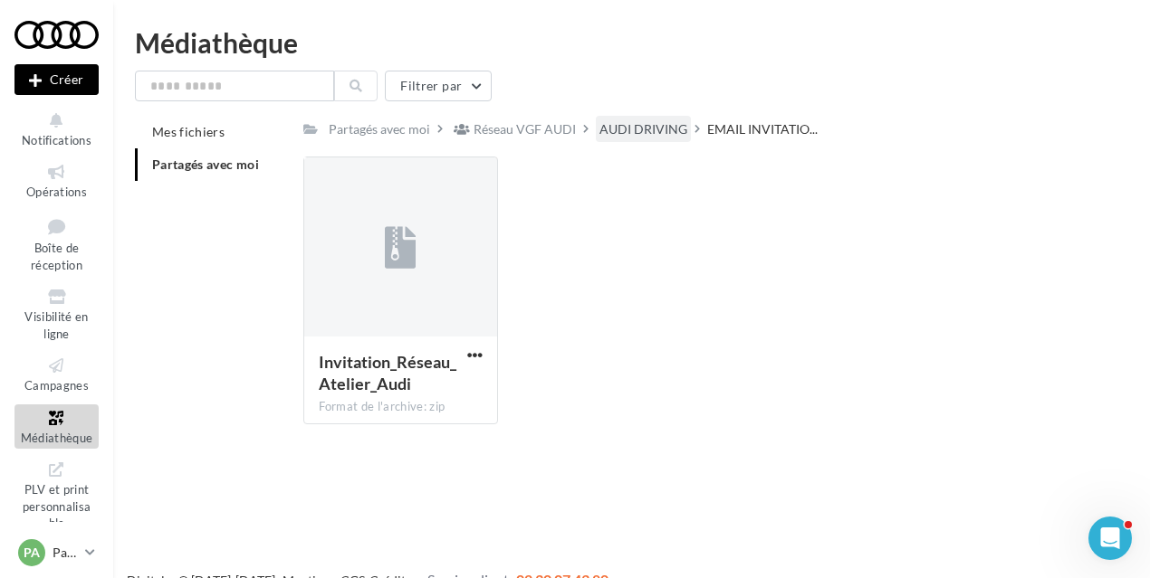
click at [640, 133] on div "AUDI DRIVING" at bounding box center [643, 129] width 88 height 18
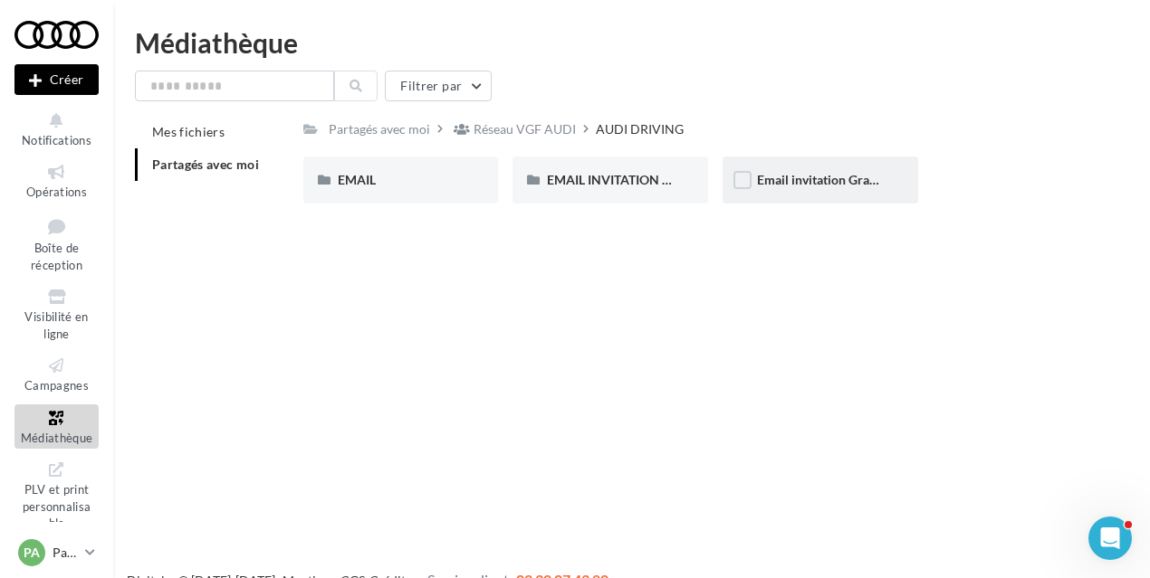
click at [756, 171] on div "Email invitation Grand Prix Audi" at bounding box center [820, 180] width 196 height 47
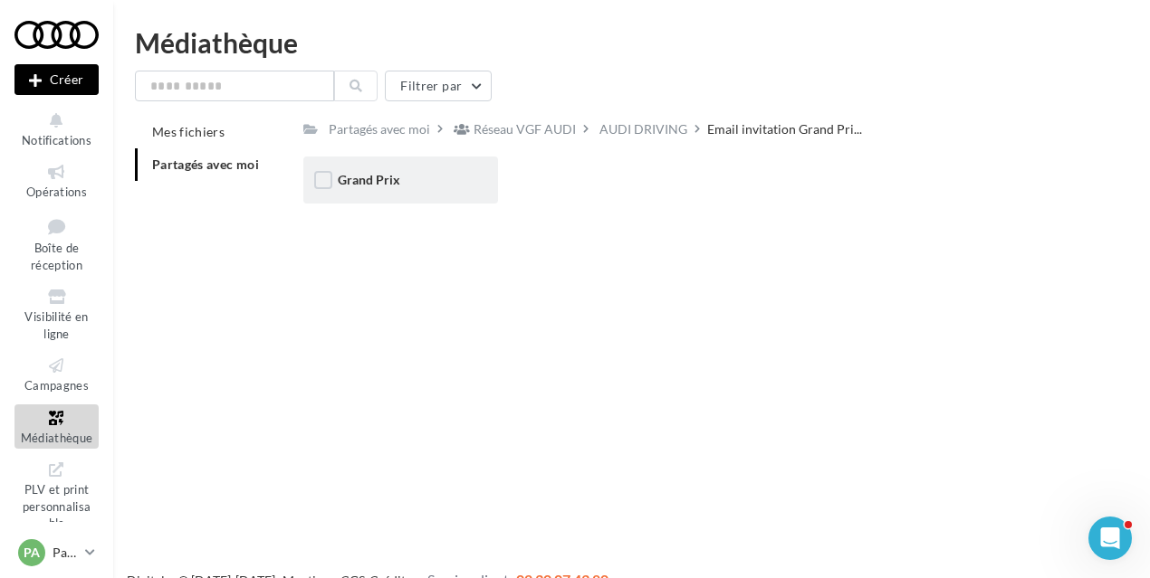
click at [342, 192] on div "Grand Prix" at bounding box center [401, 180] width 196 height 47
click at [368, 174] on span "Grand Prix" at bounding box center [369, 179] width 62 height 15
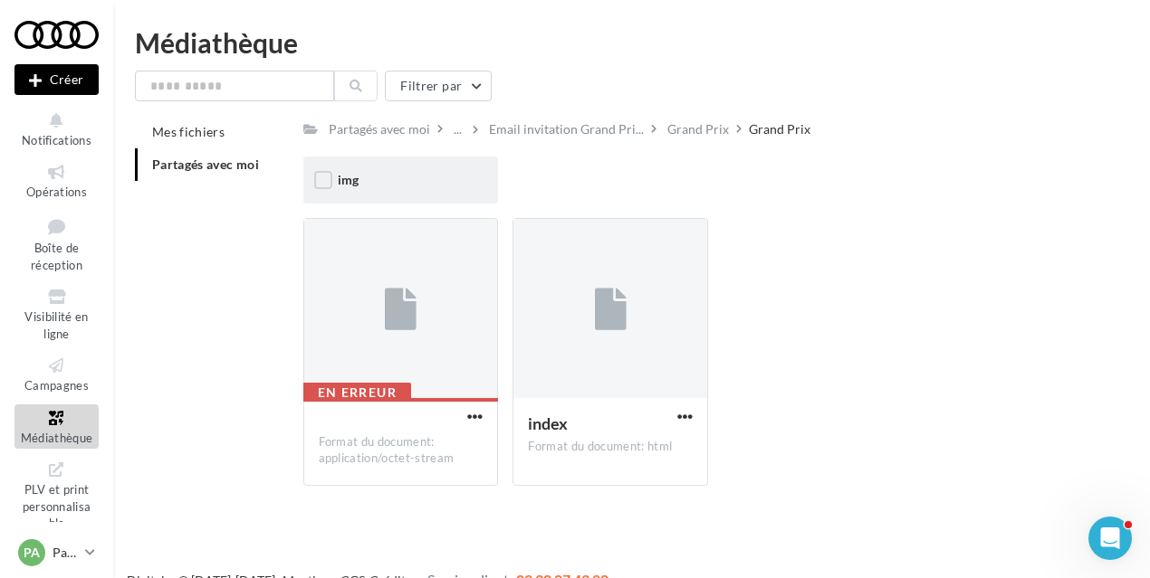
click at [408, 186] on div "img" at bounding box center [401, 180] width 127 height 18
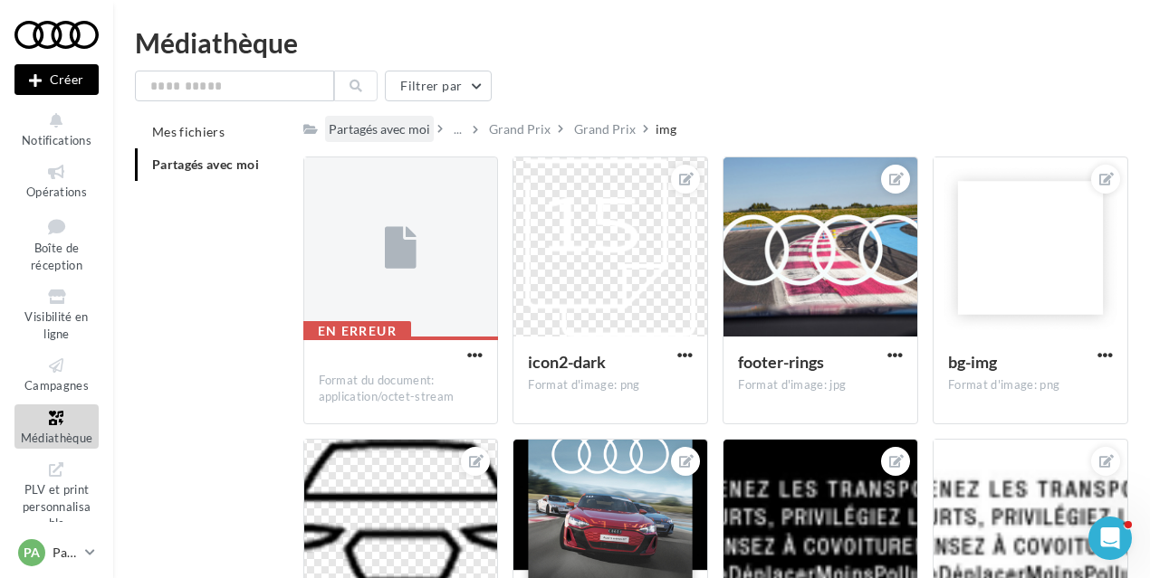
click at [396, 124] on div "Partagés avec moi" at bounding box center [379, 129] width 101 height 18
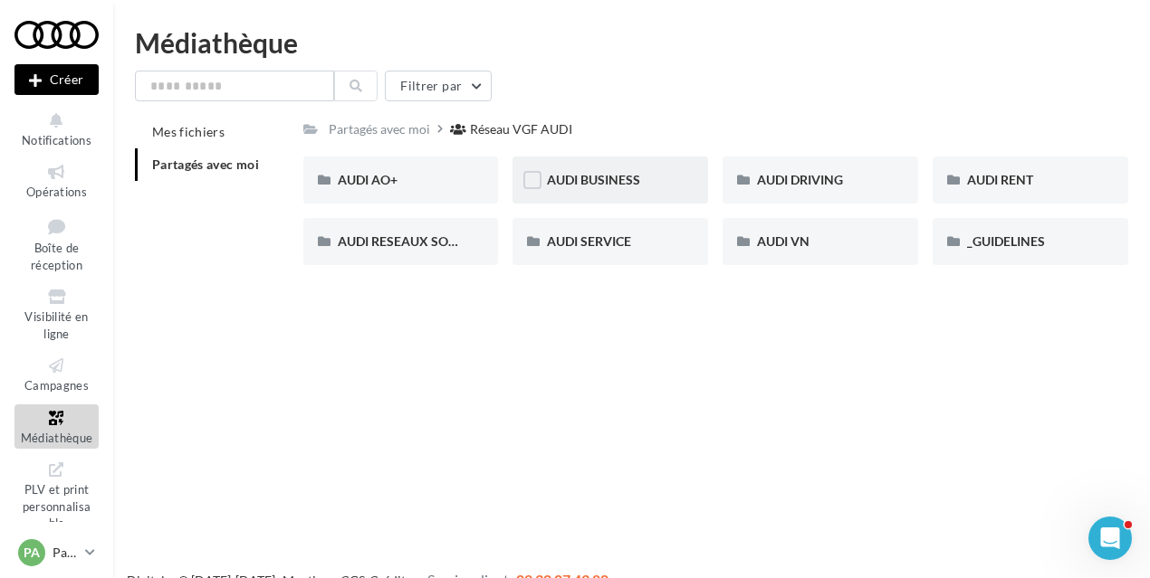
click at [668, 187] on div "AUDI BUSINESS" at bounding box center [610, 180] width 127 height 18
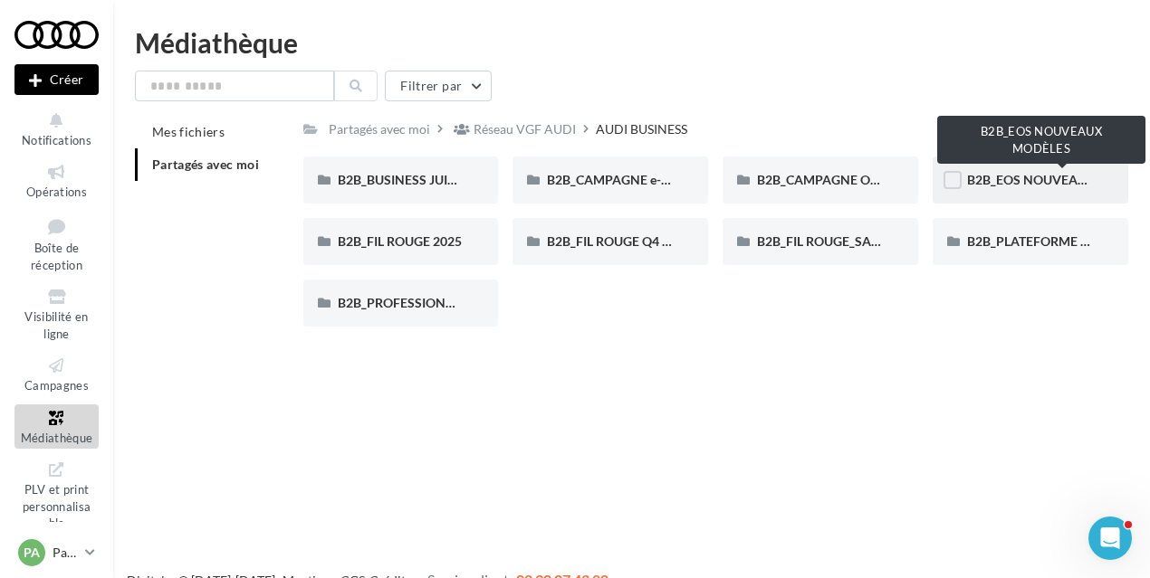
click at [1021, 182] on span "B2B_EOS NOUVEAUX MODÈLES" at bounding box center [1062, 179] width 190 height 15
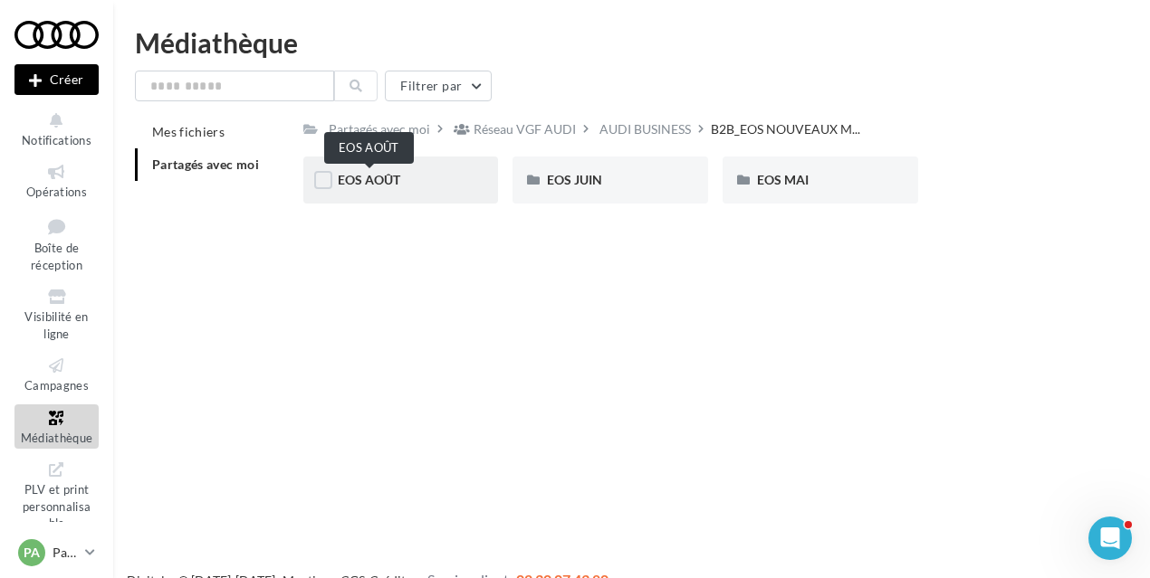
click at [389, 178] on span "EOS AOÛT" at bounding box center [369, 179] width 62 height 15
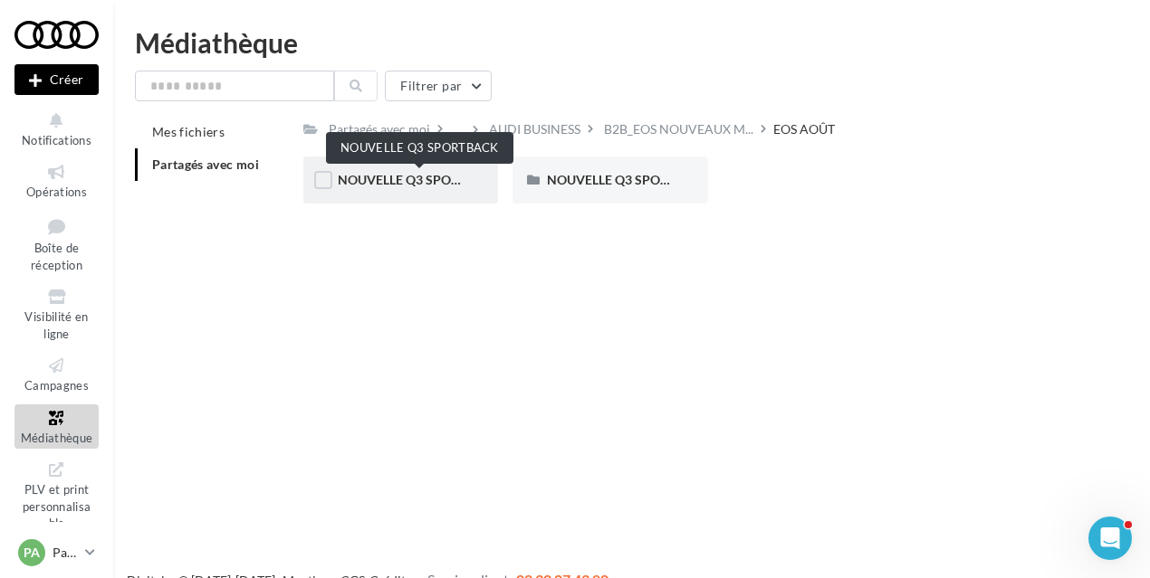
click at [389, 182] on span "NOUVELLE Q3 SPORTBACK" at bounding box center [419, 179] width 163 height 15
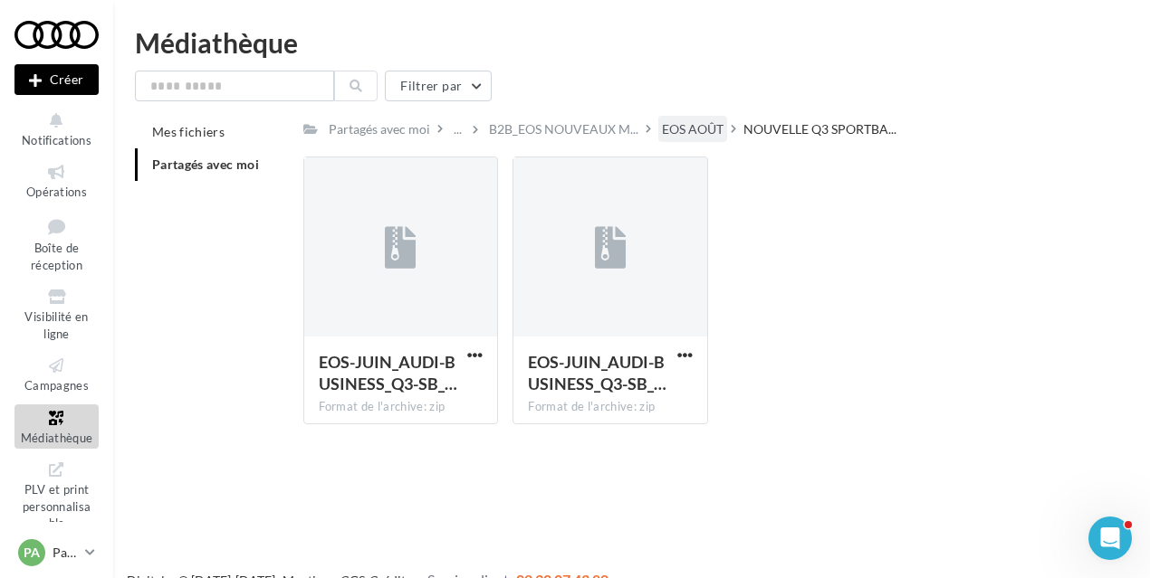
click at [679, 129] on div "EOS AOÛT" at bounding box center [693, 129] width 62 height 18
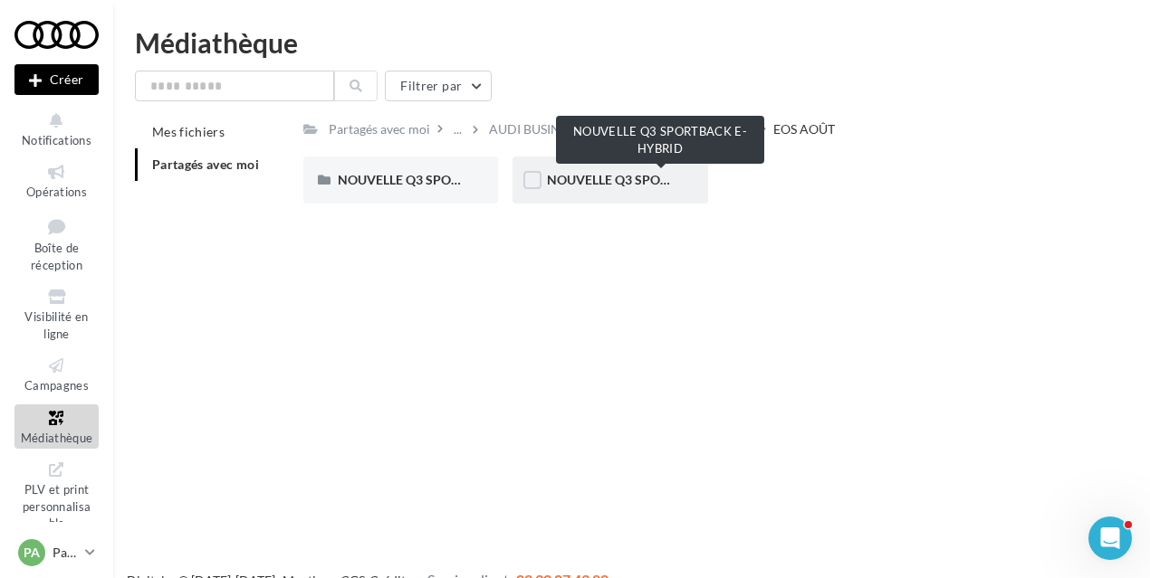
click at [596, 173] on span "NOUVELLE Q3 SPORTBACK E-HYBRID" at bounding box center [659, 179] width 225 height 15
